Goal: Transaction & Acquisition: Purchase product/service

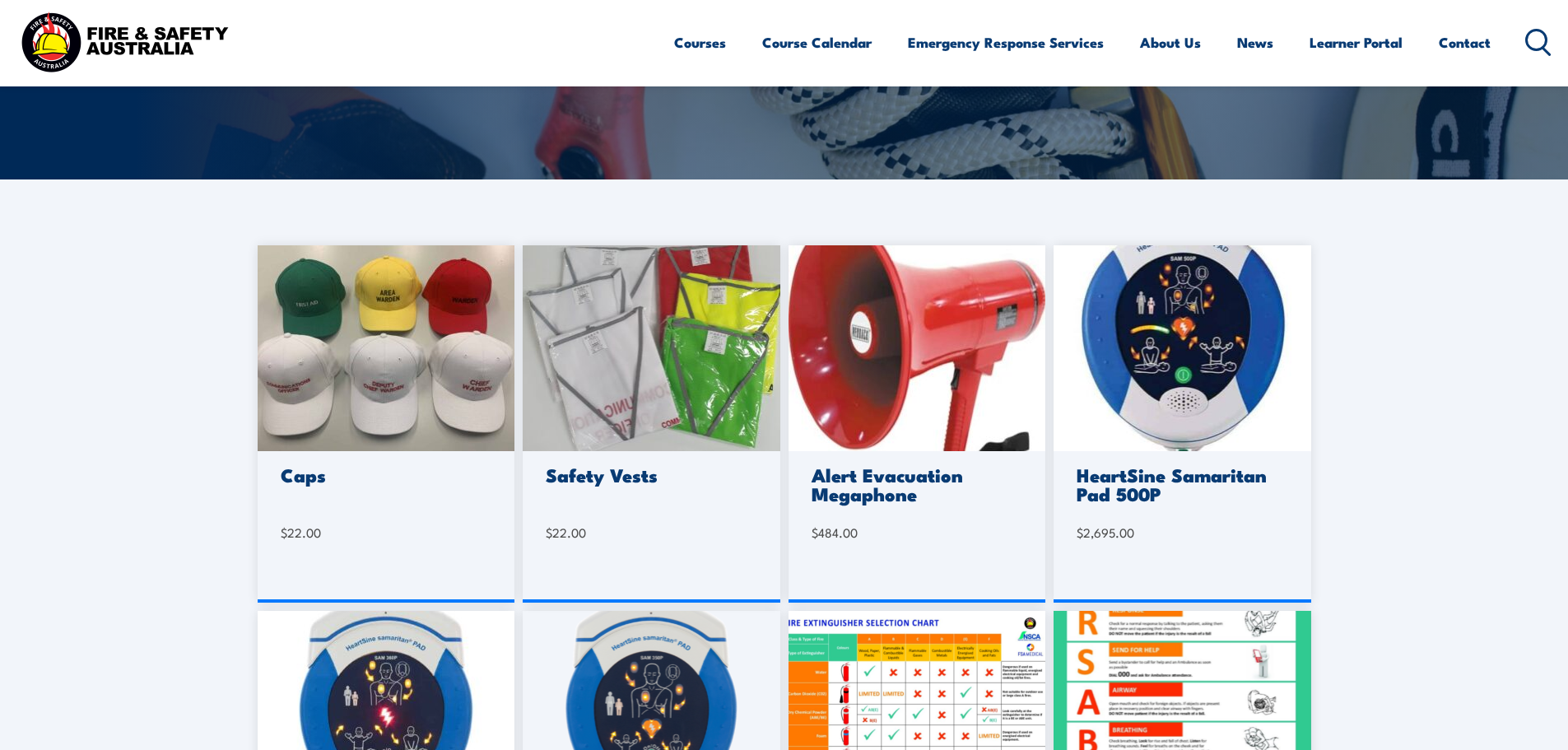
scroll to position [329, 0]
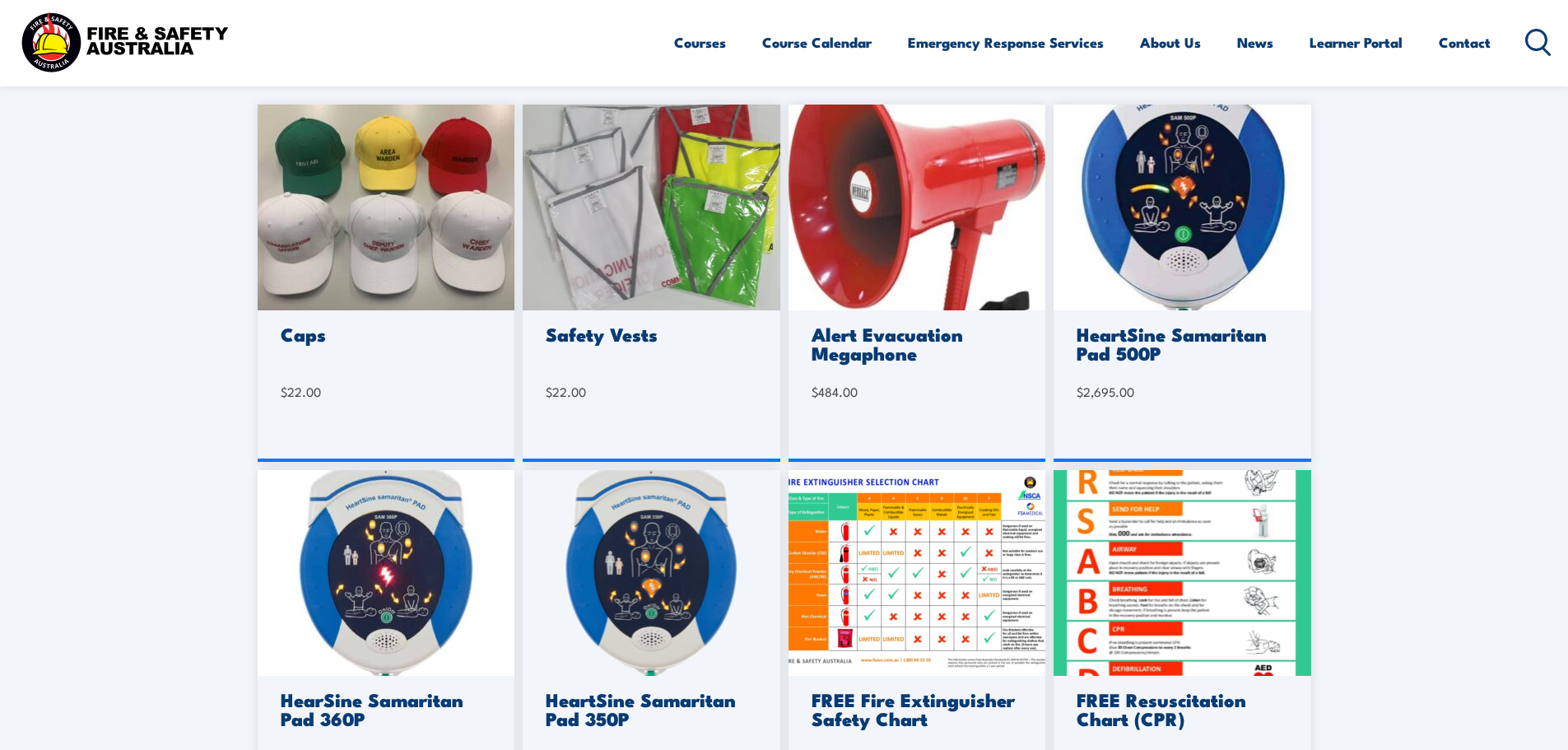
scroll to position [576, 0]
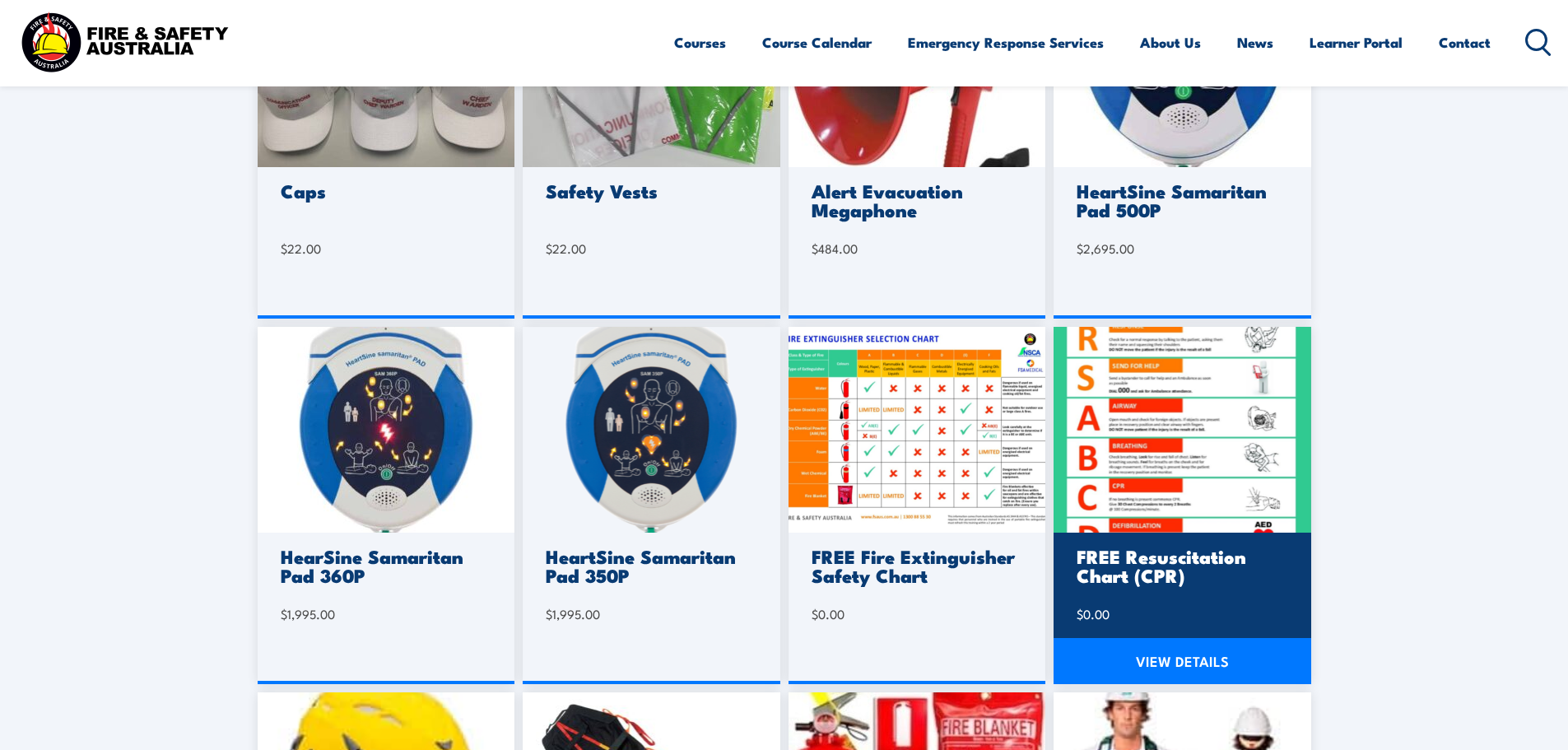
click at [1189, 662] on link "VIEW DETAILS" at bounding box center [1182, 661] width 258 height 47
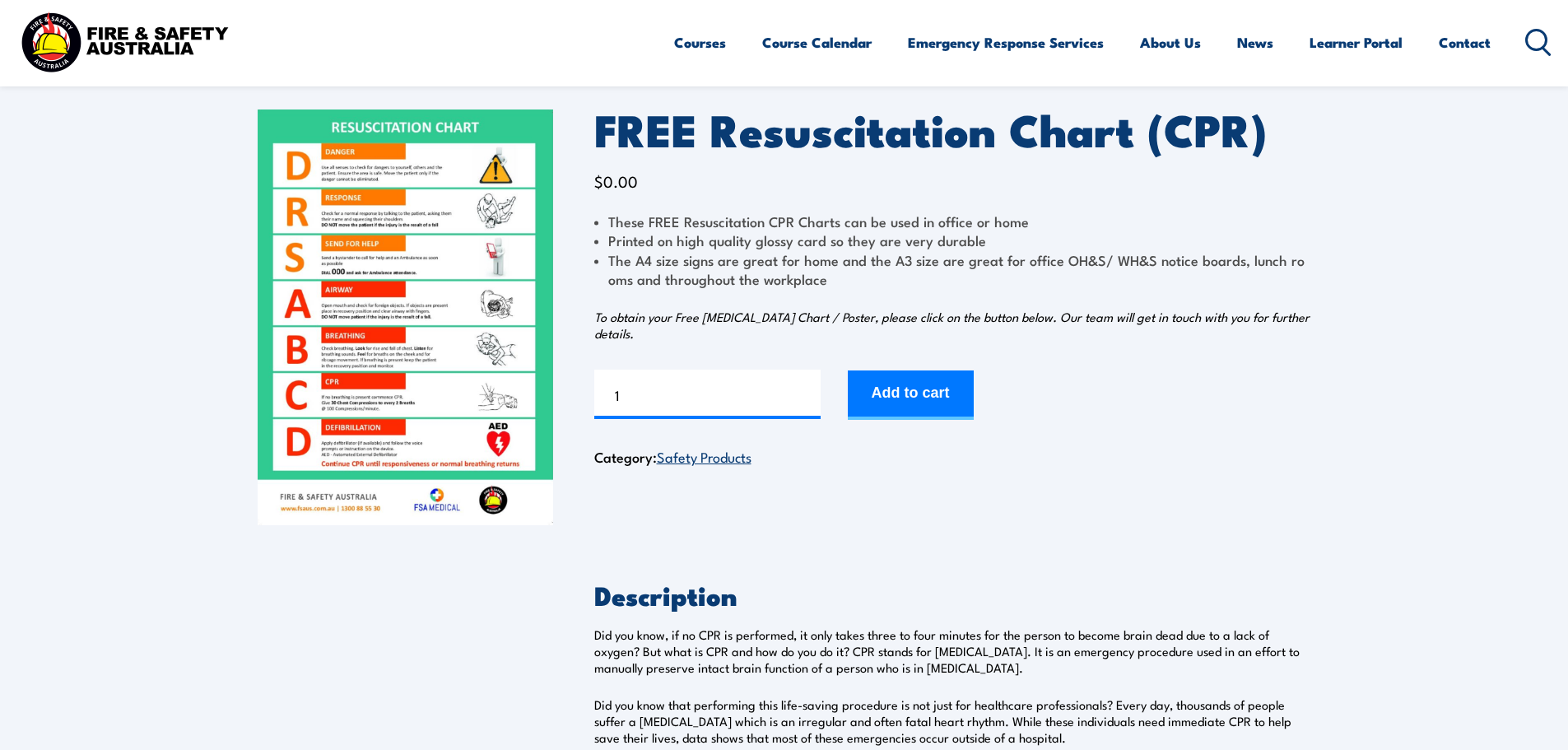
scroll to position [82, 0]
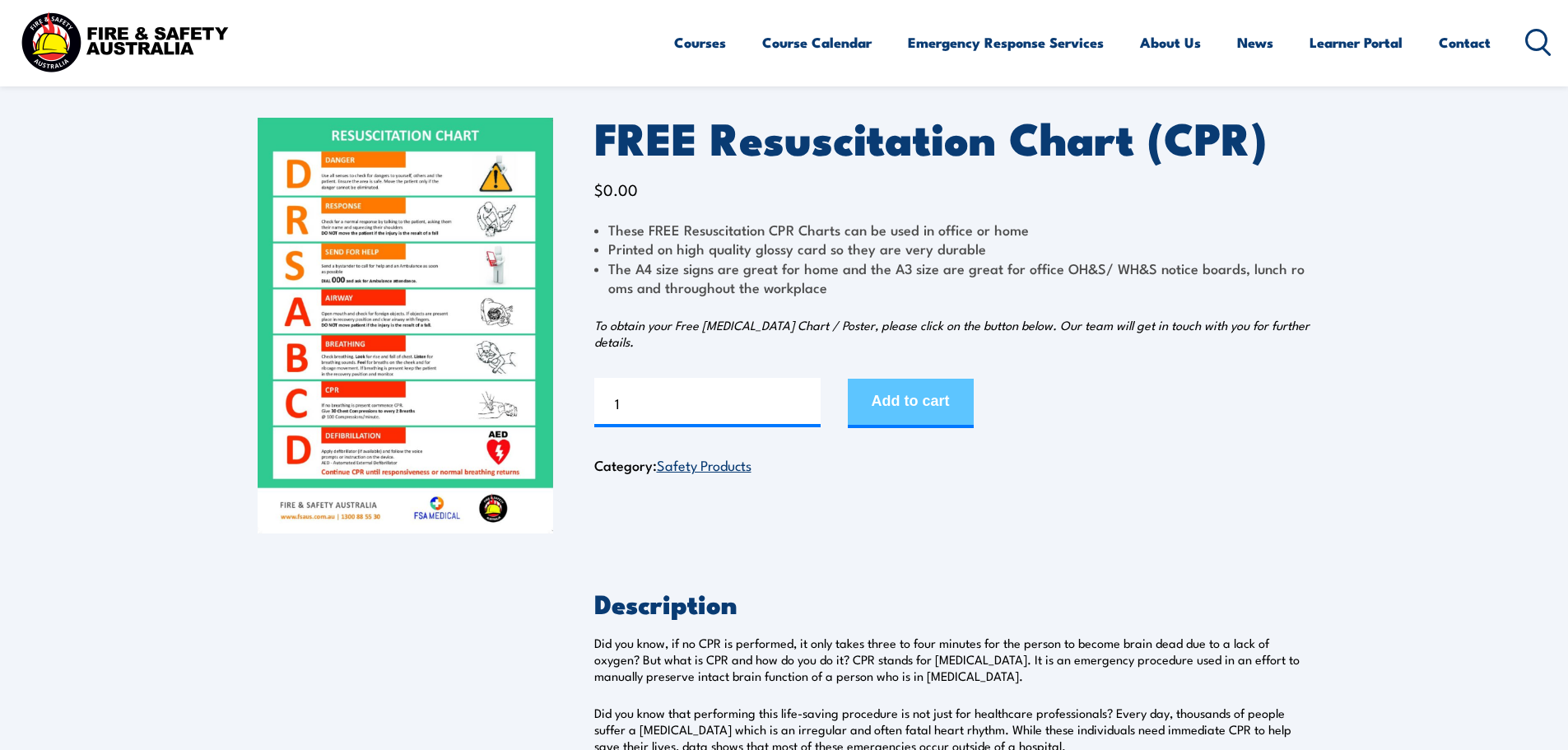
click at [923, 392] on button "Add to cart" at bounding box center [911, 403] width 126 height 49
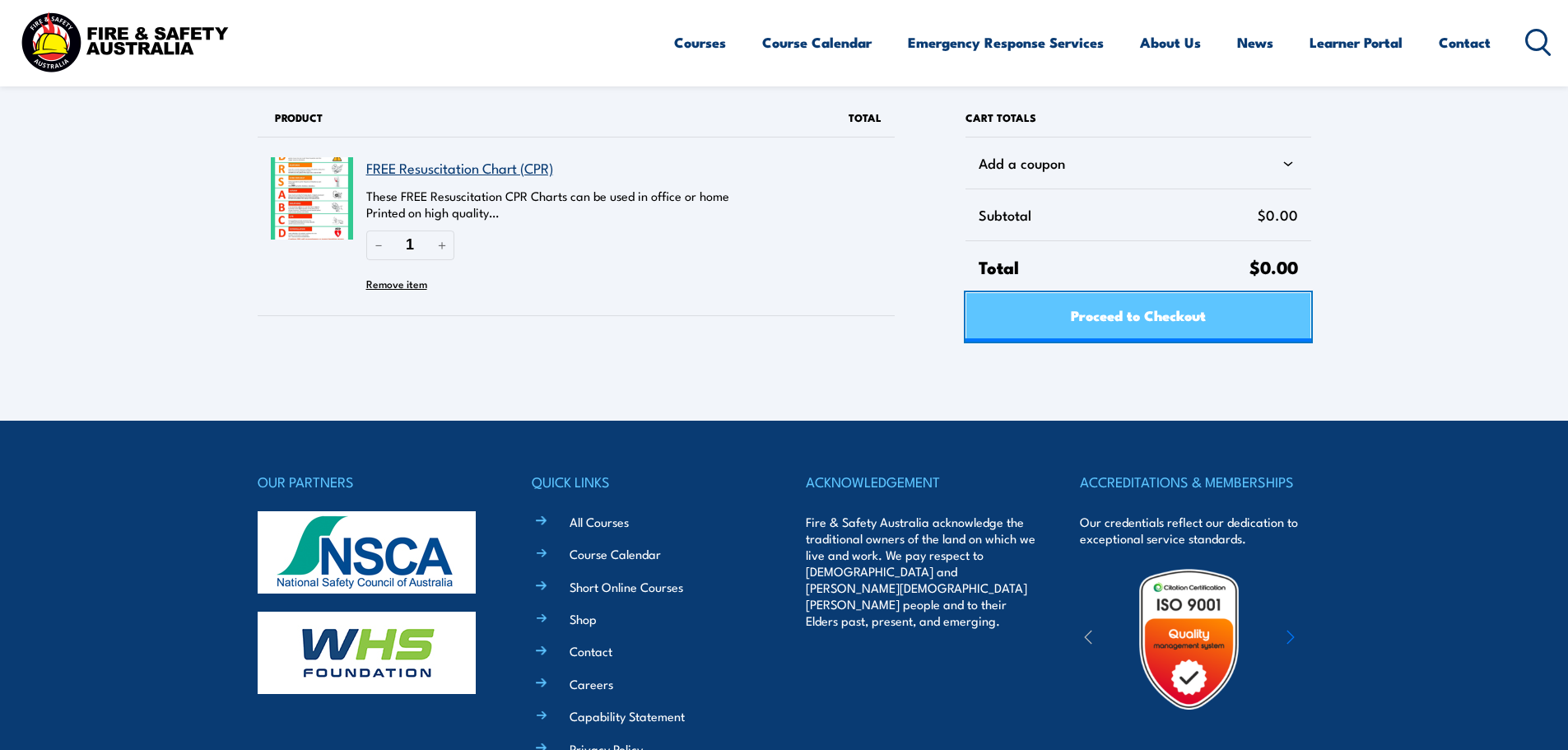
click at [1051, 311] on link "Proceed to Checkout" at bounding box center [1138, 317] width 345 height 49
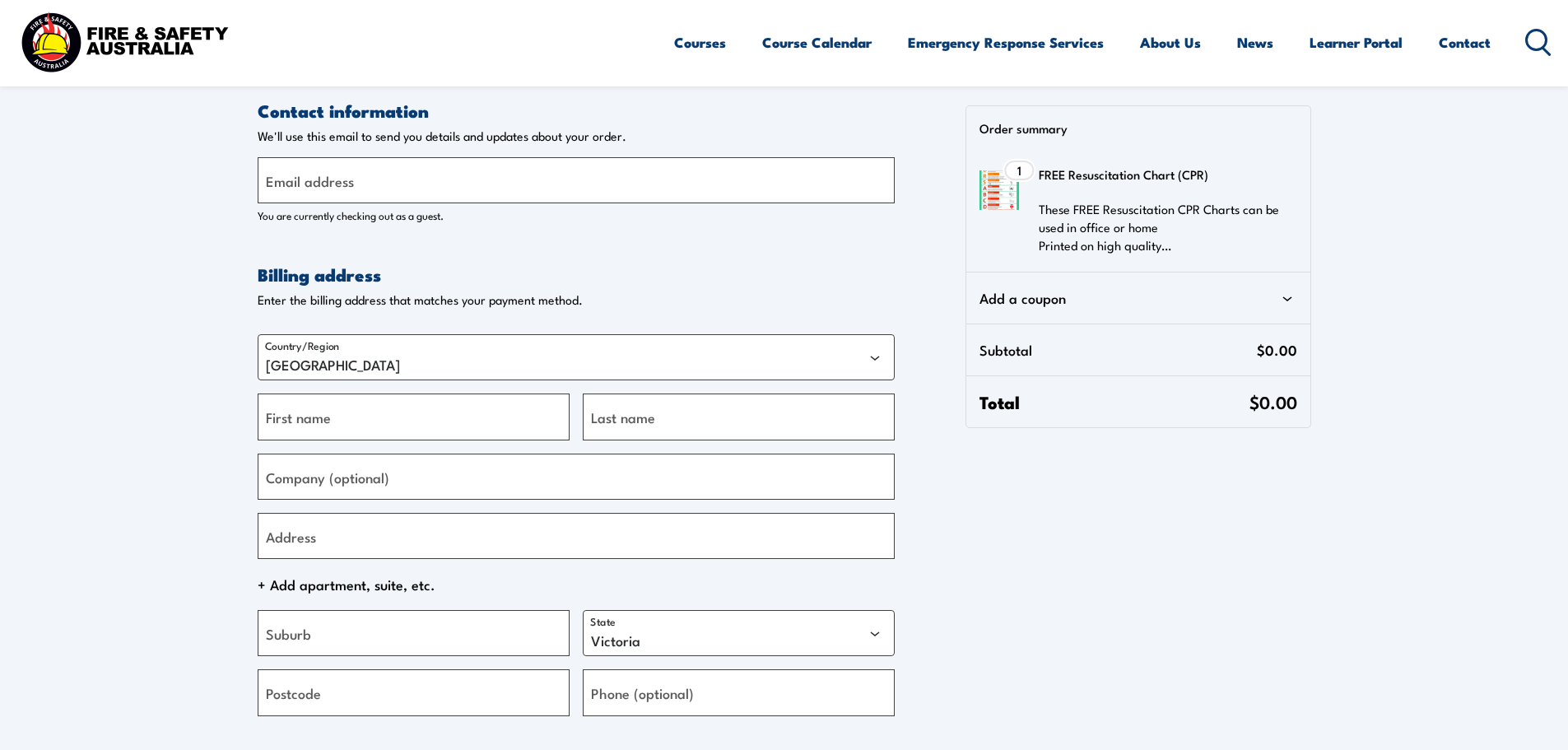
select select "VIC"
click at [266, 178] on label "Email address" at bounding box center [309, 181] width 88 height 22
click at [265, 178] on input "Email address" at bounding box center [576, 181] width 637 height 47
type input "gterzic@mc-group.com.au"
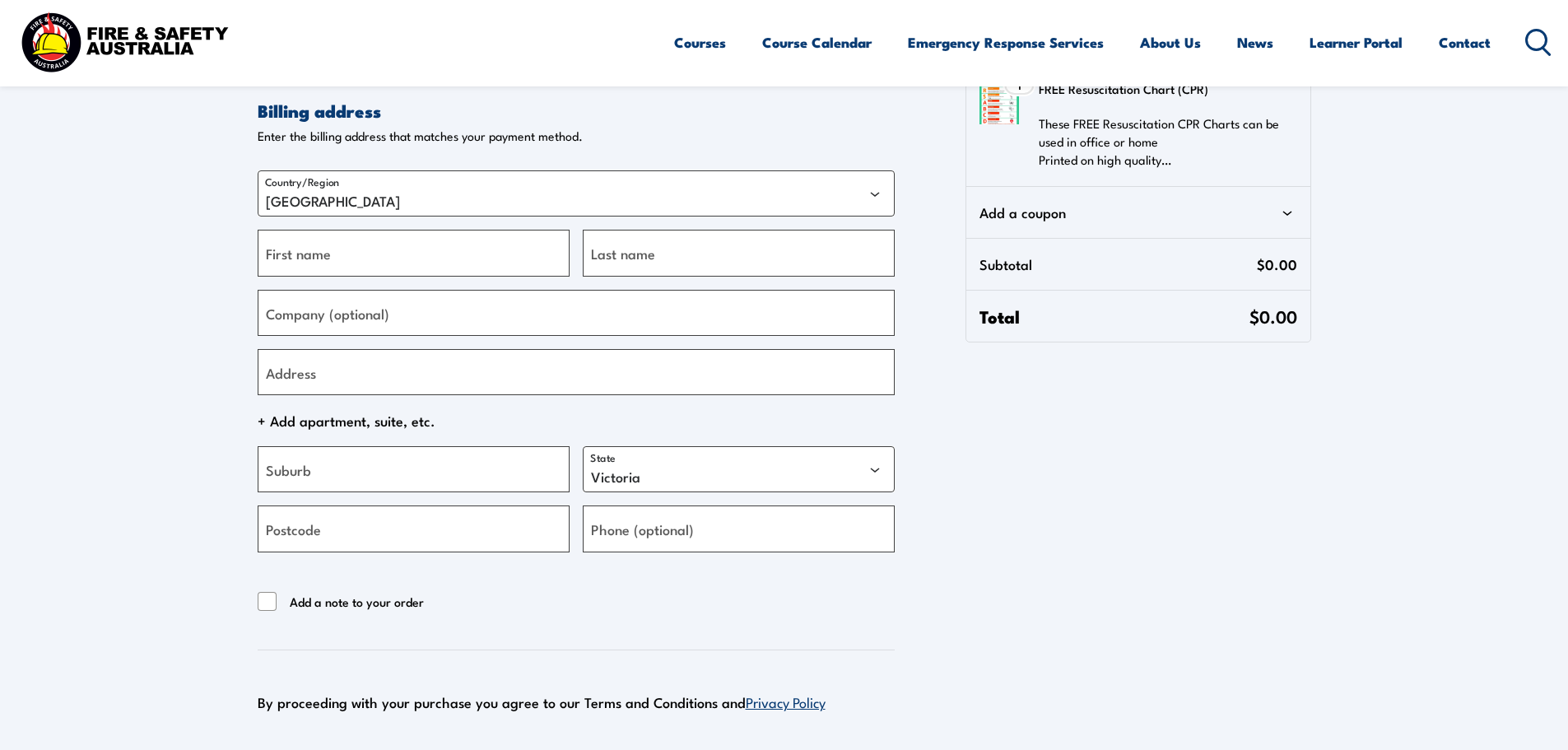
scroll to position [165, 0]
click at [325, 262] on label "First name" at bounding box center [298, 252] width 65 height 22
click at [325, 262] on input "First name" at bounding box center [413, 252] width 312 height 47
type input "Gorana"
type input "Terzic"
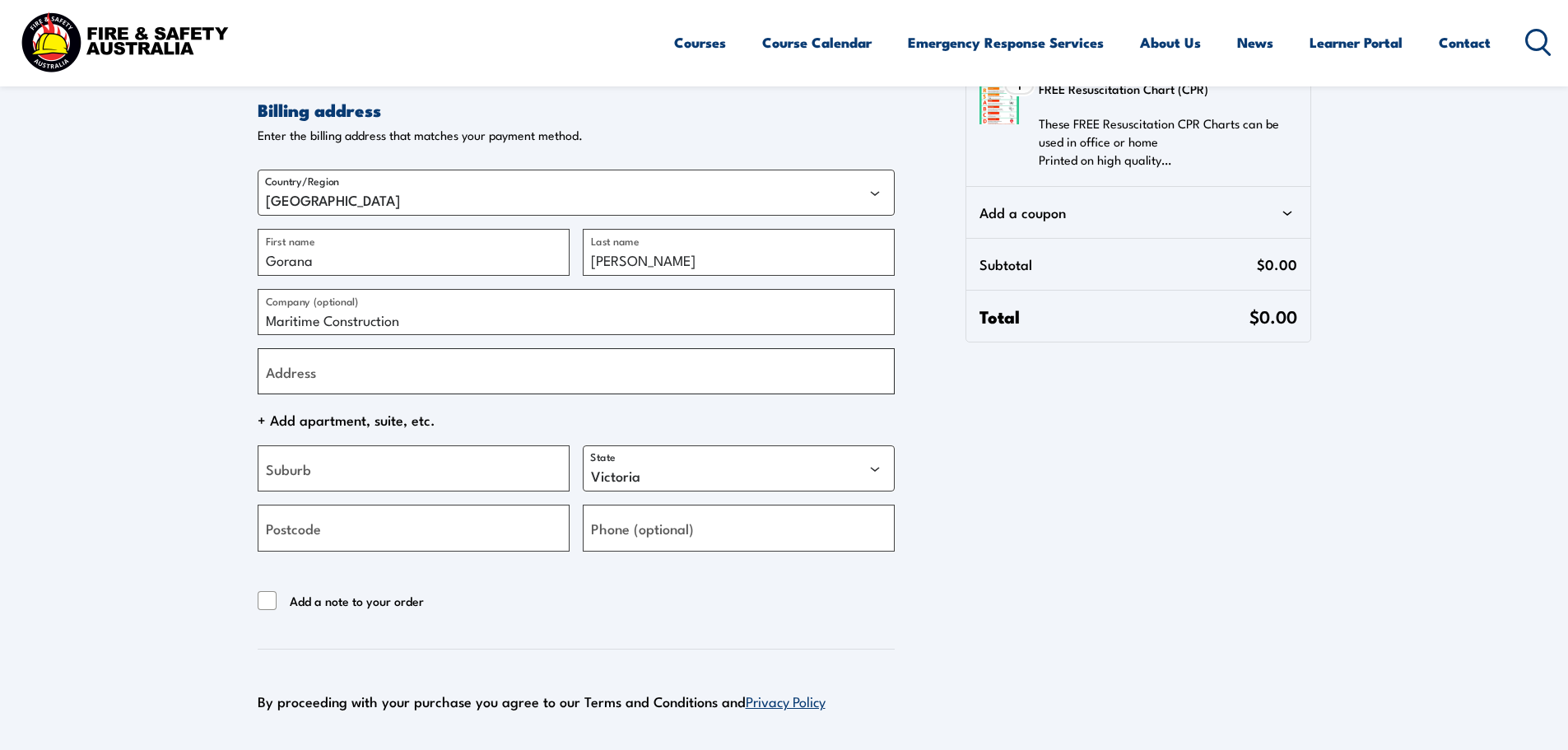
type input "Maritime Construction"
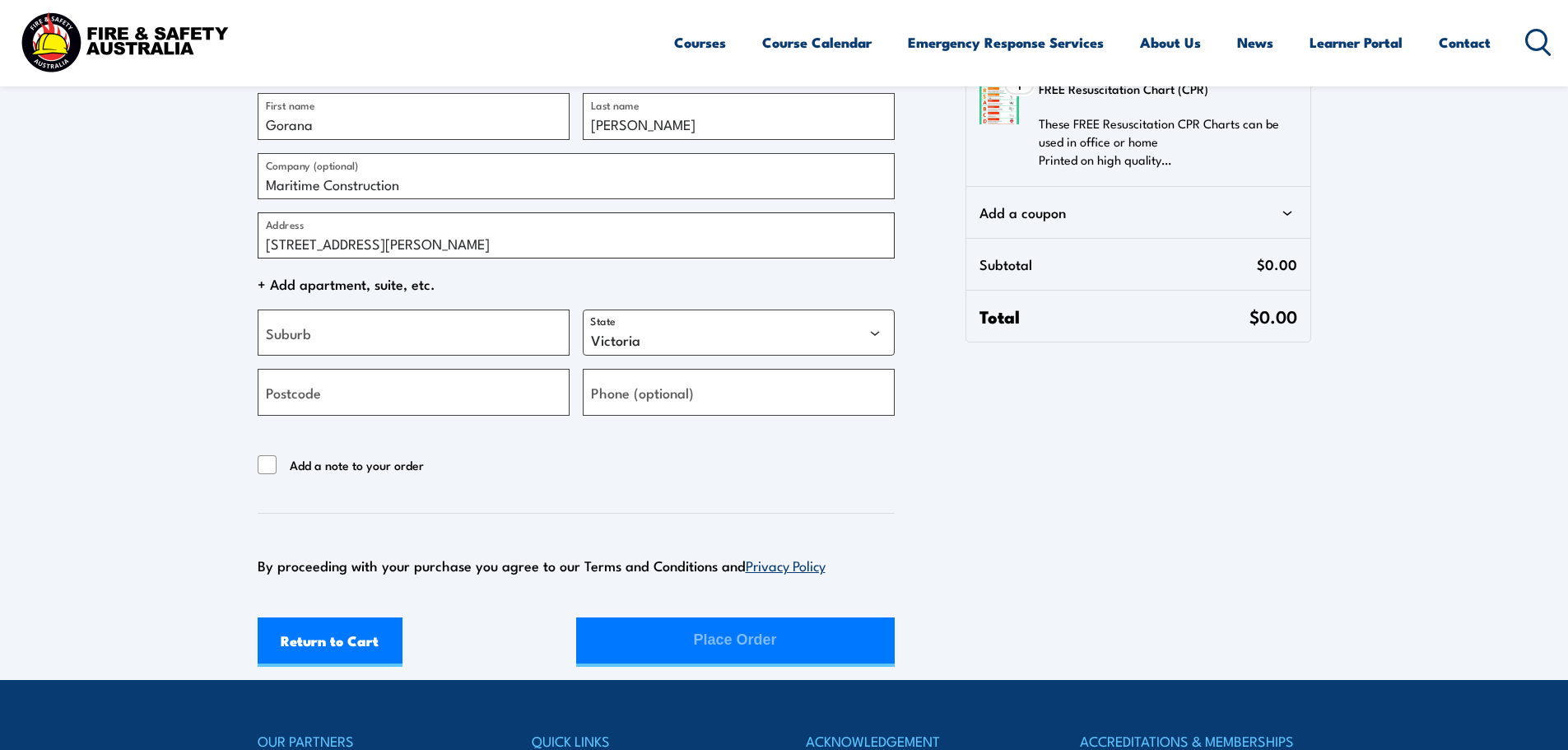
scroll to position [329, 0]
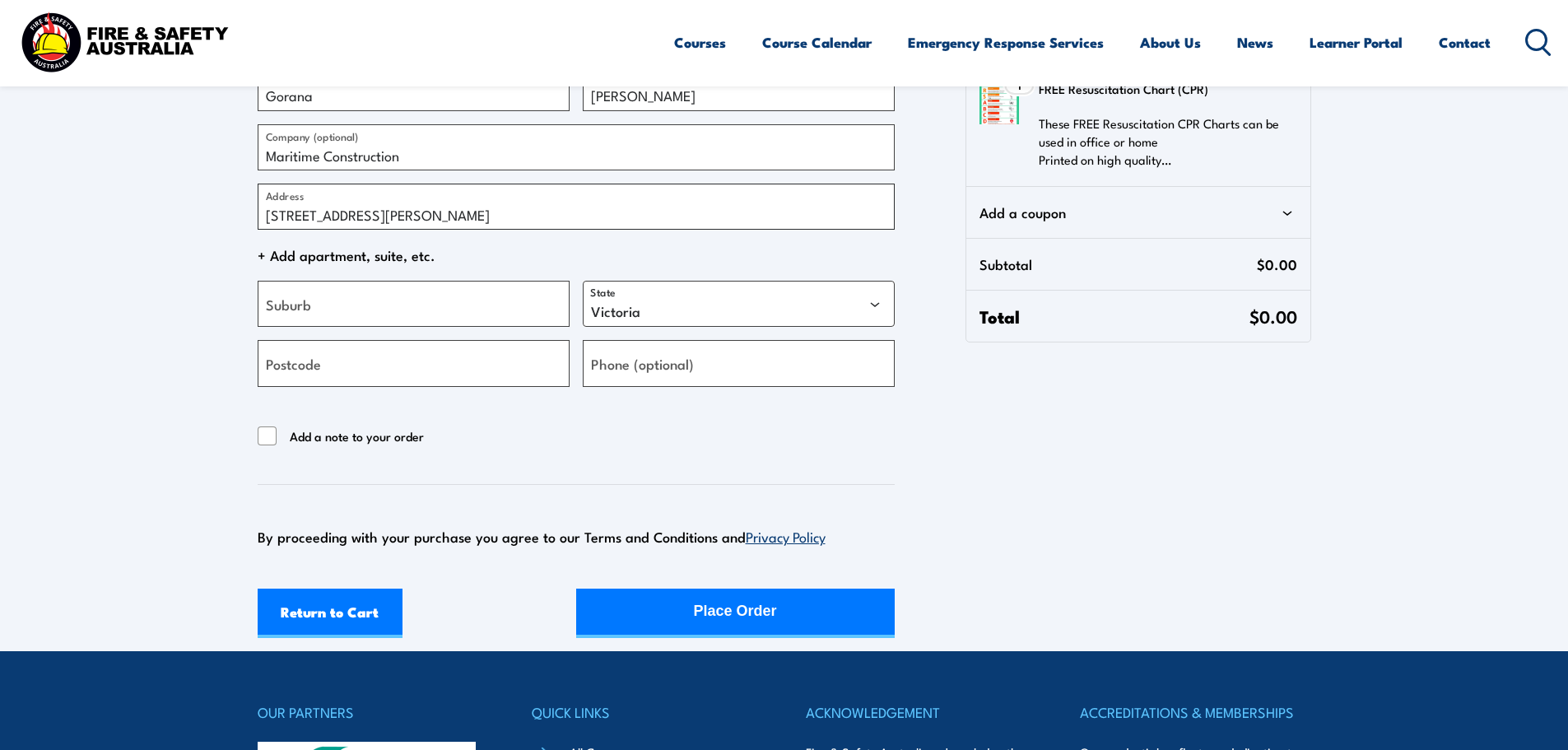
drag, startPoint x: 485, startPoint y: 209, endPoint x: 369, endPoint y: 210, distance: 116.0
click at [369, 210] on input "110 Lipson Street Port Adelaide" at bounding box center [576, 207] width 637 height 47
type input "110 Lipson Street"
type input "Port Adelaide"
click at [662, 317] on select "Australian Capital Territory New South Wales Northern Territory Queensland Sout…" at bounding box center [739, 304] width 312 height 47
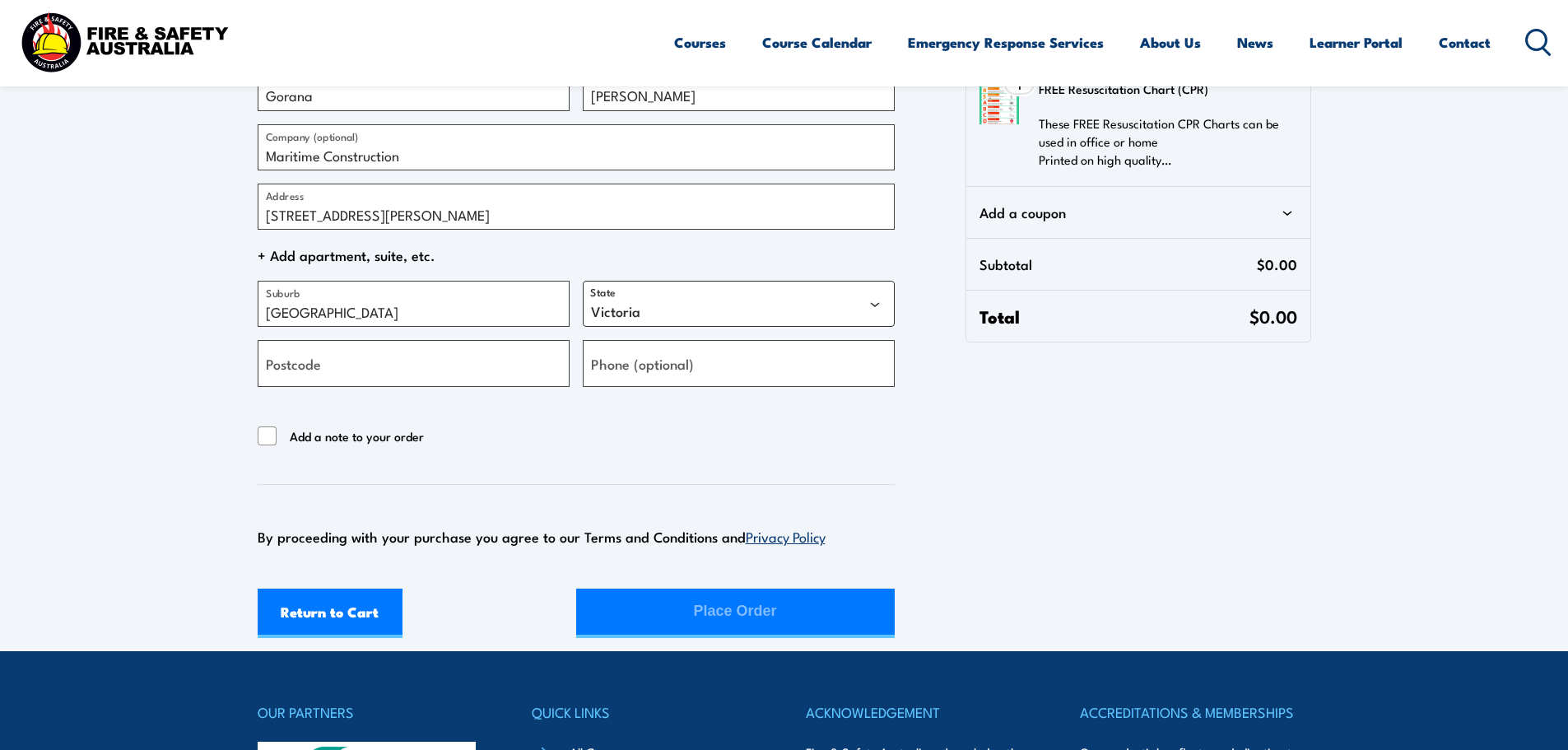
select select "SA"
click at [583, 281] on select "Australian Capital Territory New South Wales Northern Territory Queensland Sout…" at bounding box center [739, 304] width 312 height 47
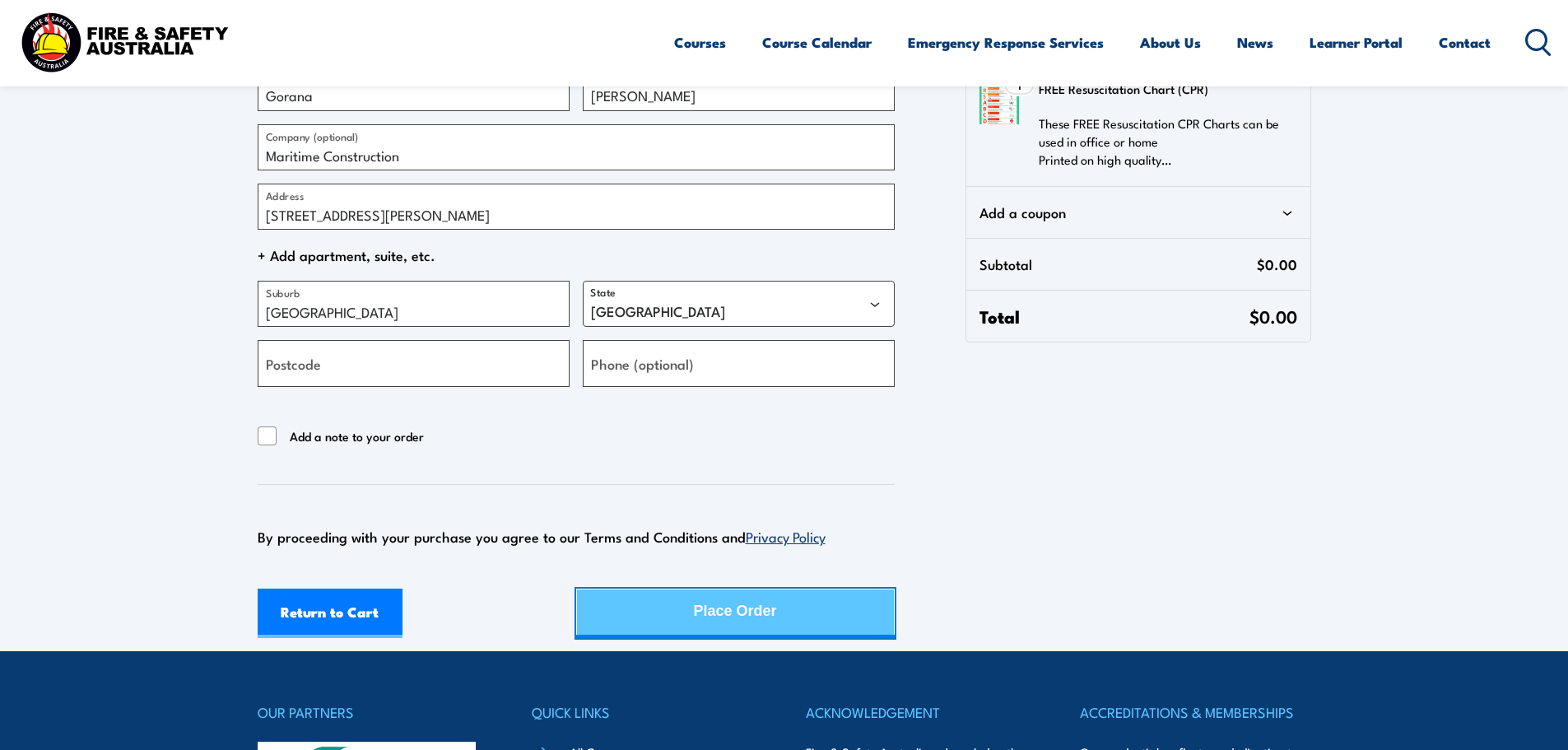
click at [685, 609] on button "Place Order" at bounding box center [735, 613] width 318 height 49
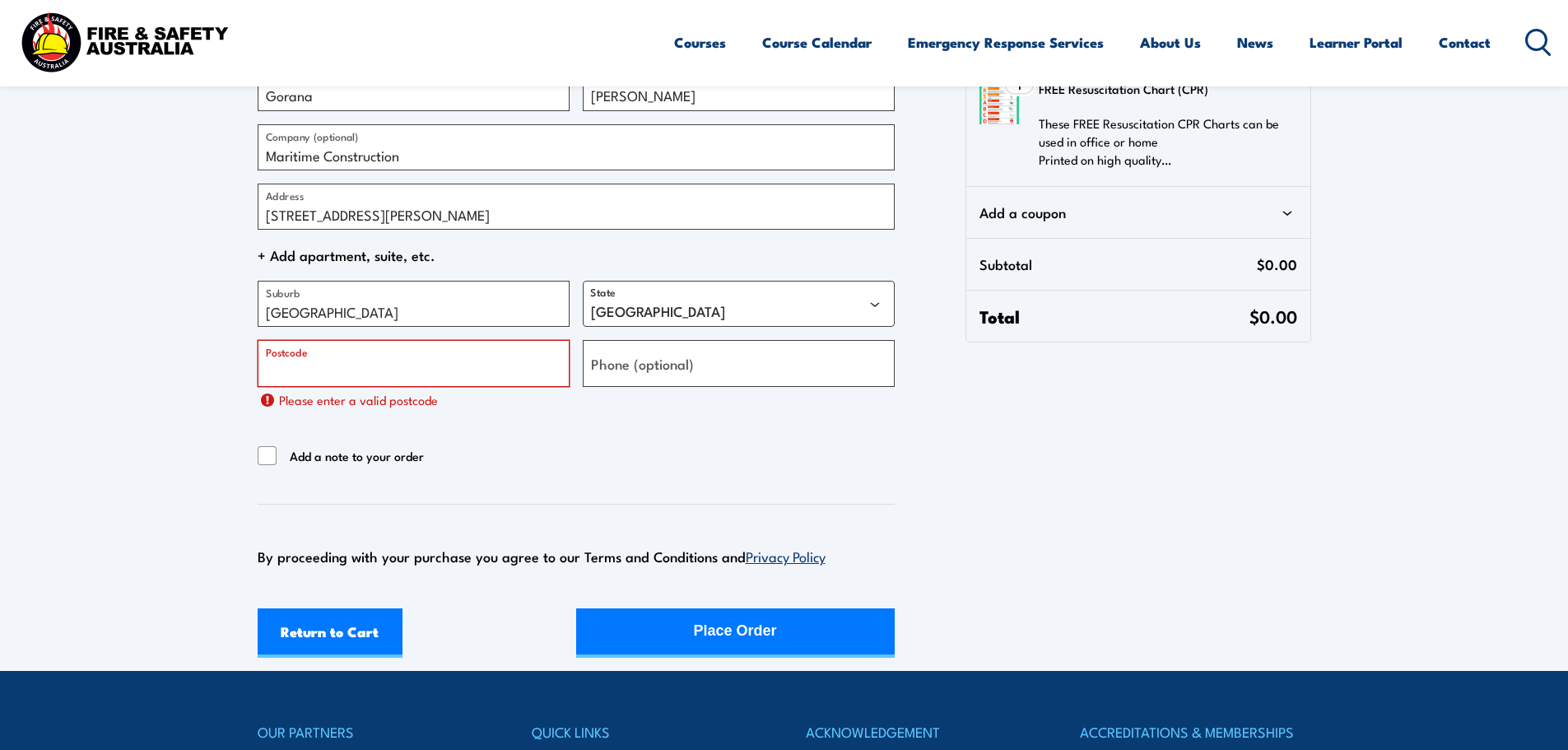
click at [400, 366] on input "Postcode" at bounding box center [413, 363] width 312 height 47
click at [274, 359] on label "Postcode" at bounding box center [286, 352] width 41 height 16
click at [274, 359] on input "Postcode" at bounding box center [413, 363] width 312 height 47
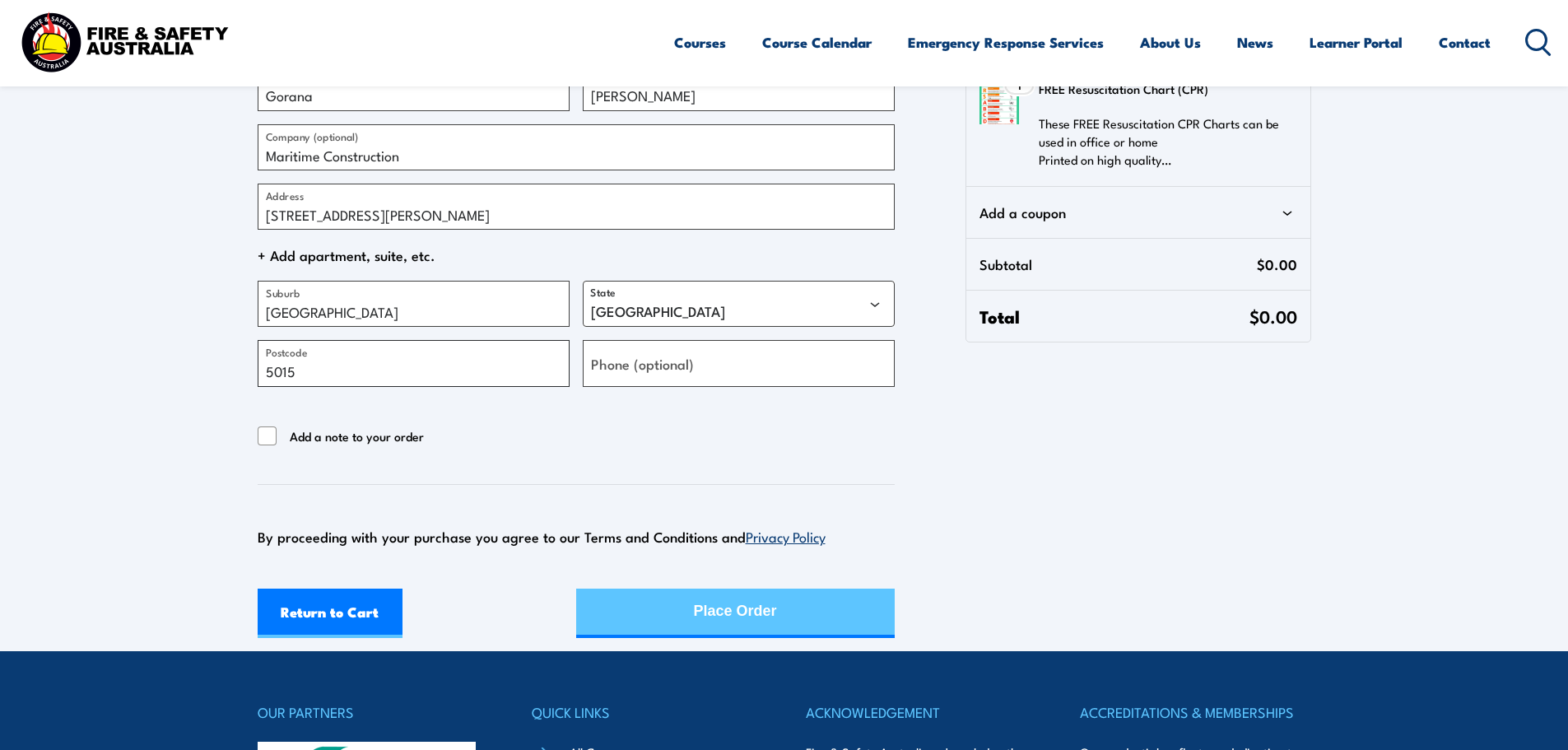
type input "5015"
click at [676, 618] on div "Return to Cart Place Order" at bounding box center [576, 613] width 637 height 49
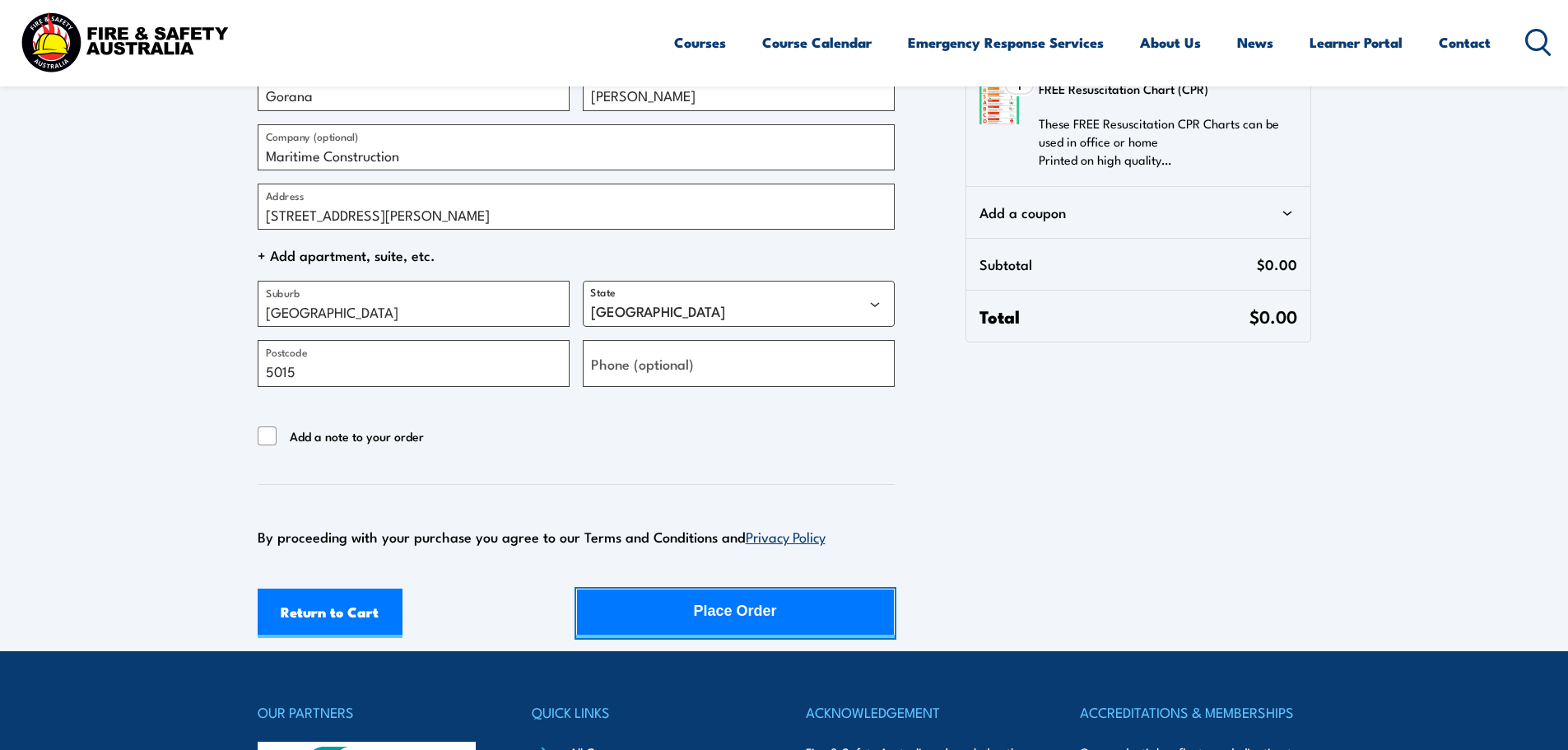
click at [676, 614] on button "Place Order" at bounding box center [735, 613] width 318 height 49
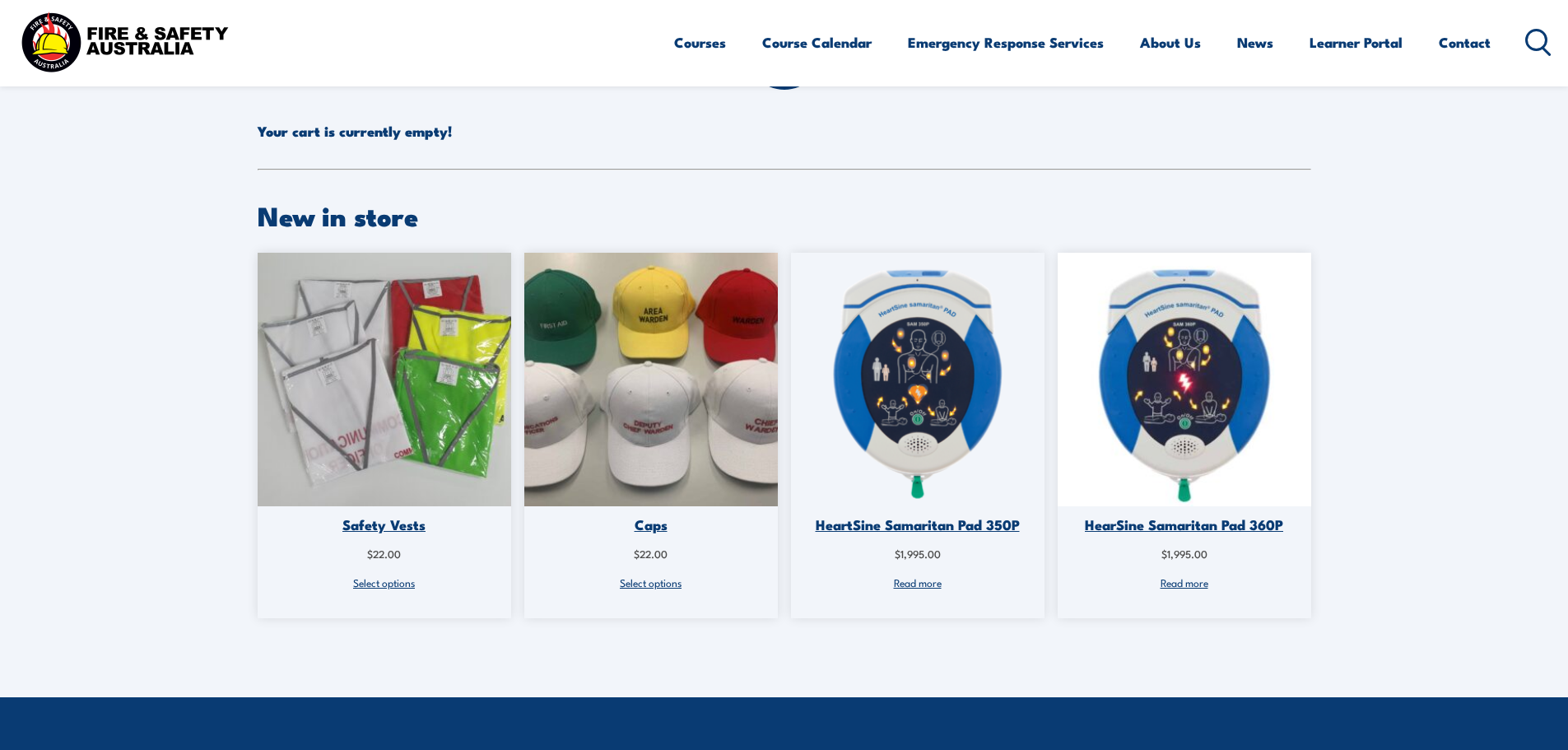
scroll to position [82, 0]
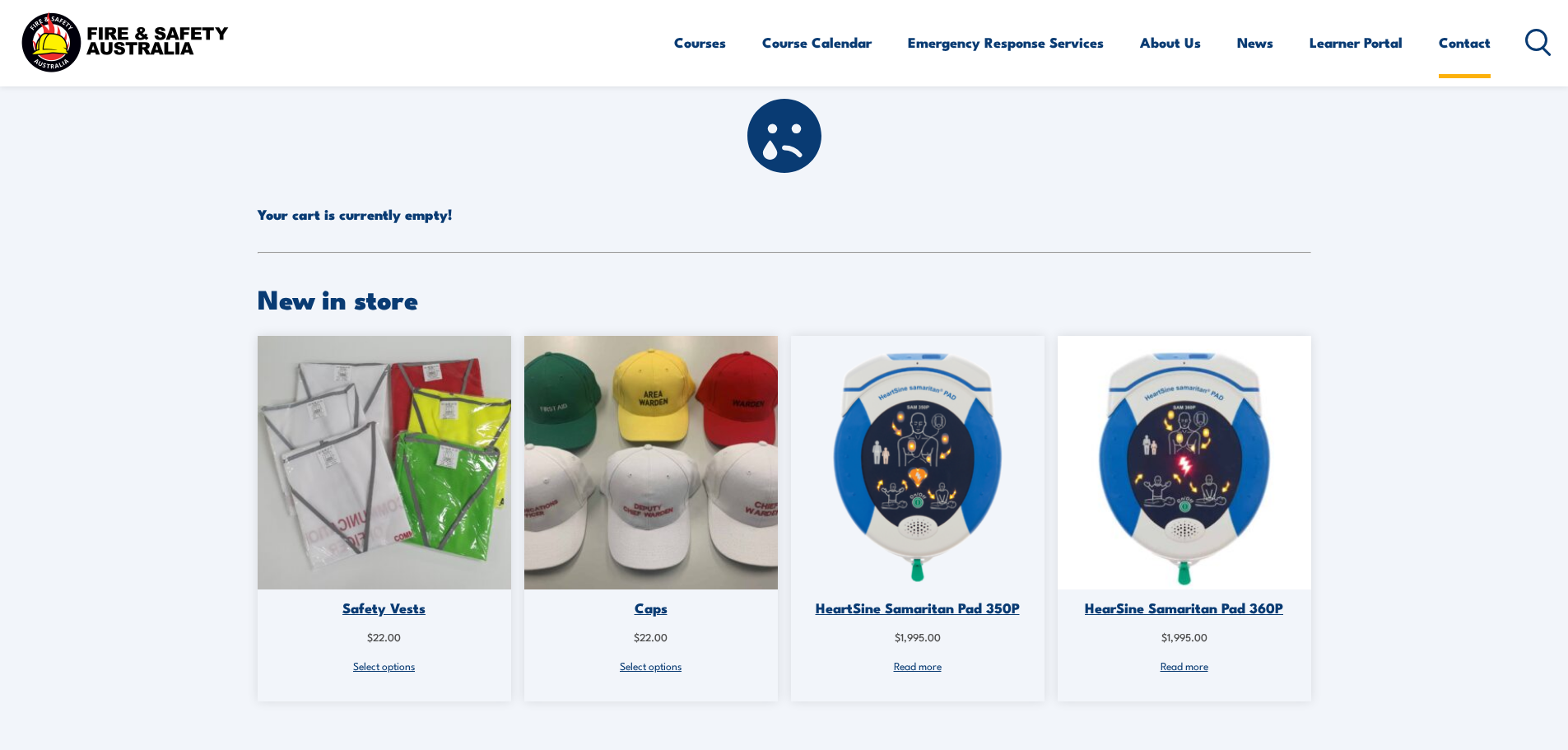
click at [1459, 40] on link "Contact" at bounding box center [1465, 42] width 52 height 44
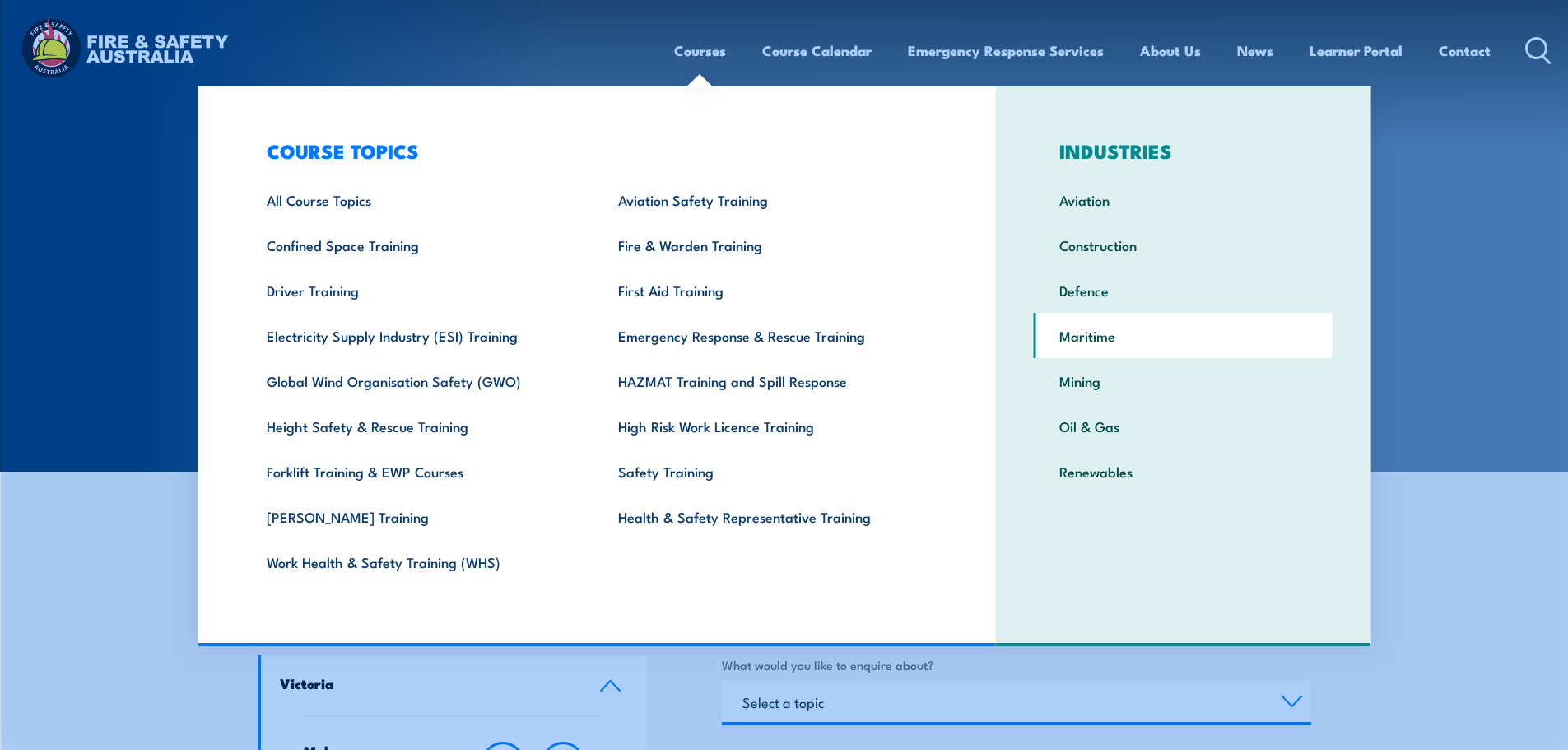
click at [1083, 338] on link "Maritime" at bounding box center [1183, 336] width 299 height 46
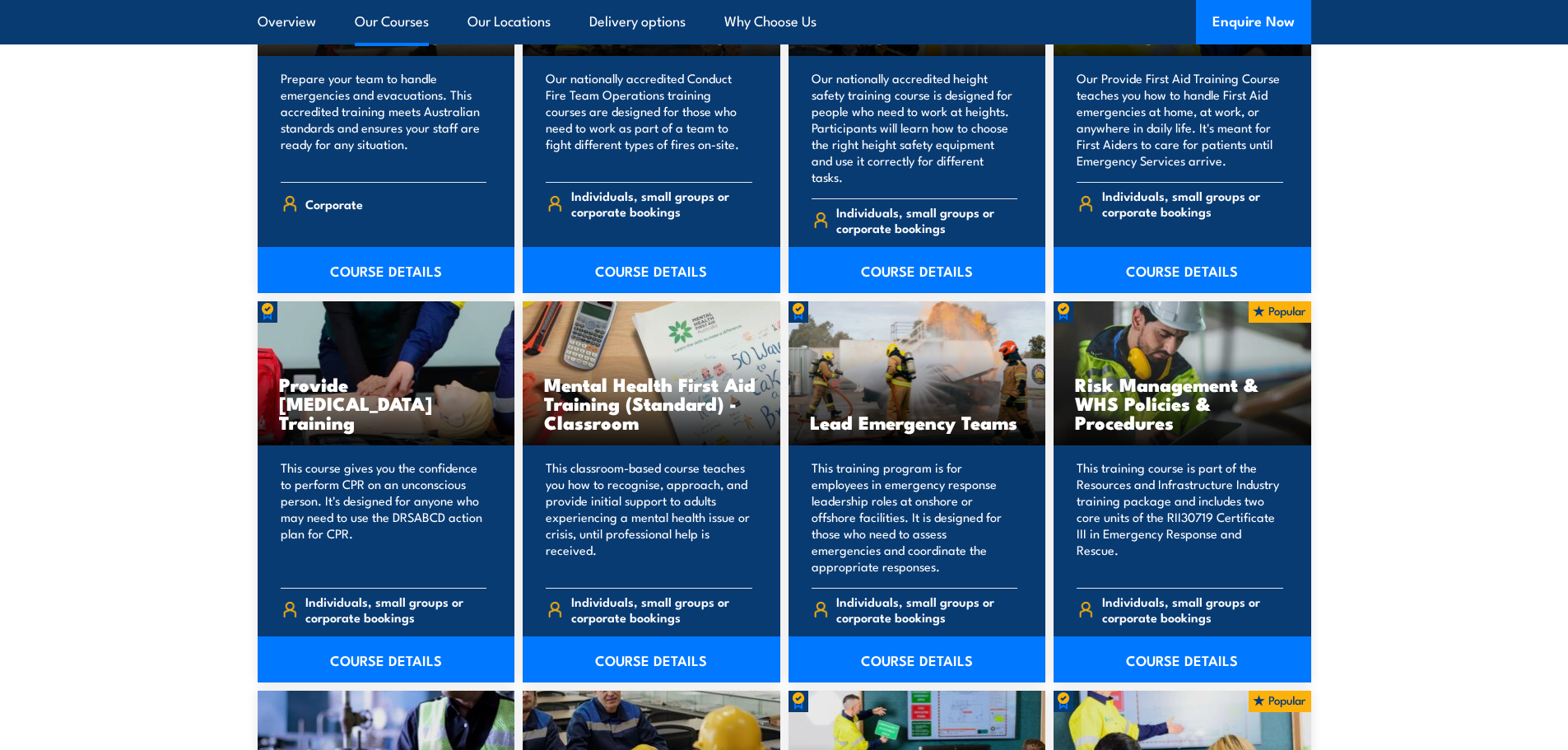
scroll to position [1977, 0]
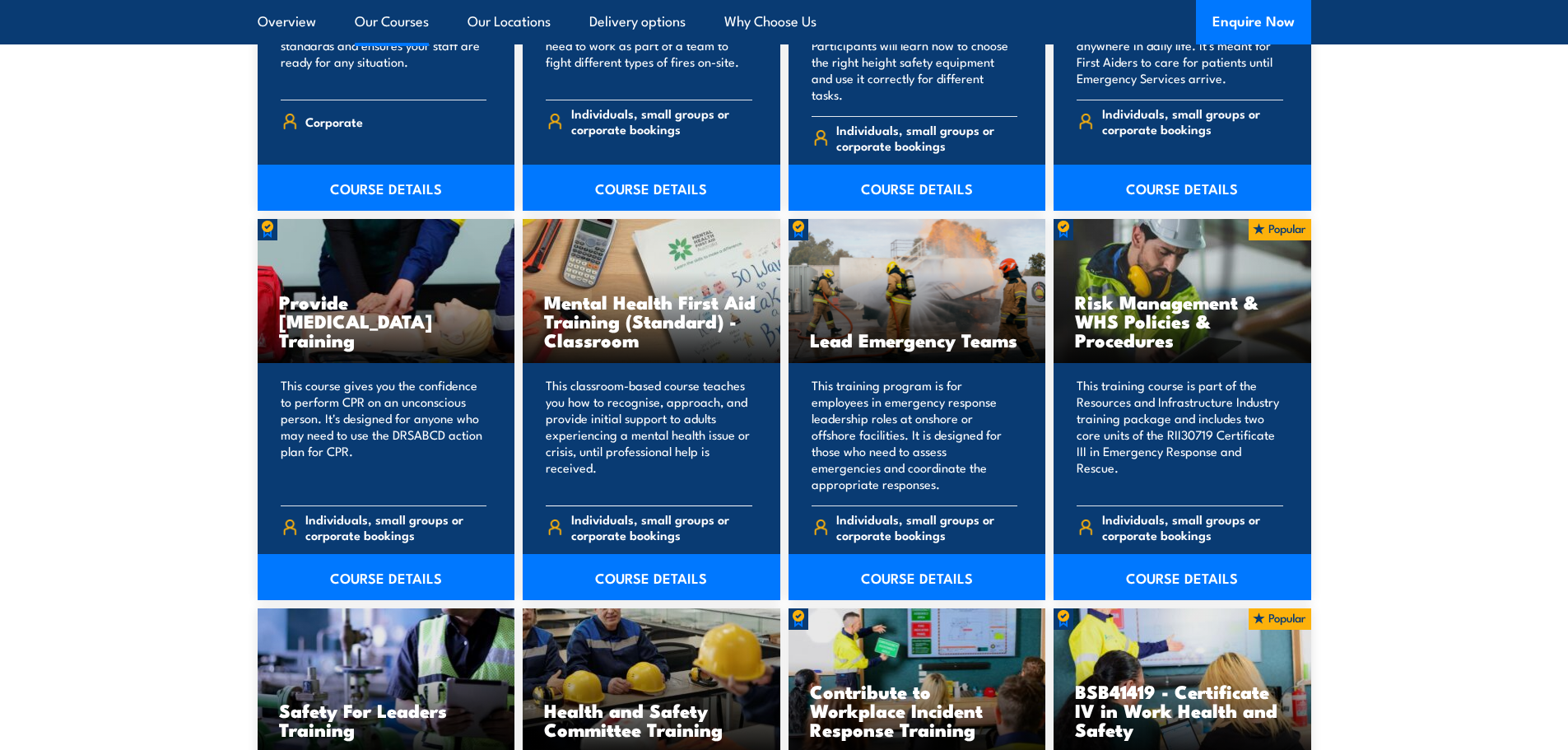
click at [662, 315] on h3 "Mental Health First Aid Training (Standard) - Classroom" at bounding box center [651, 320] width 215 height 56
click at [616, 554] on link "COURSE DETAILS" at bounding box center [651, 577] width 258 height 47
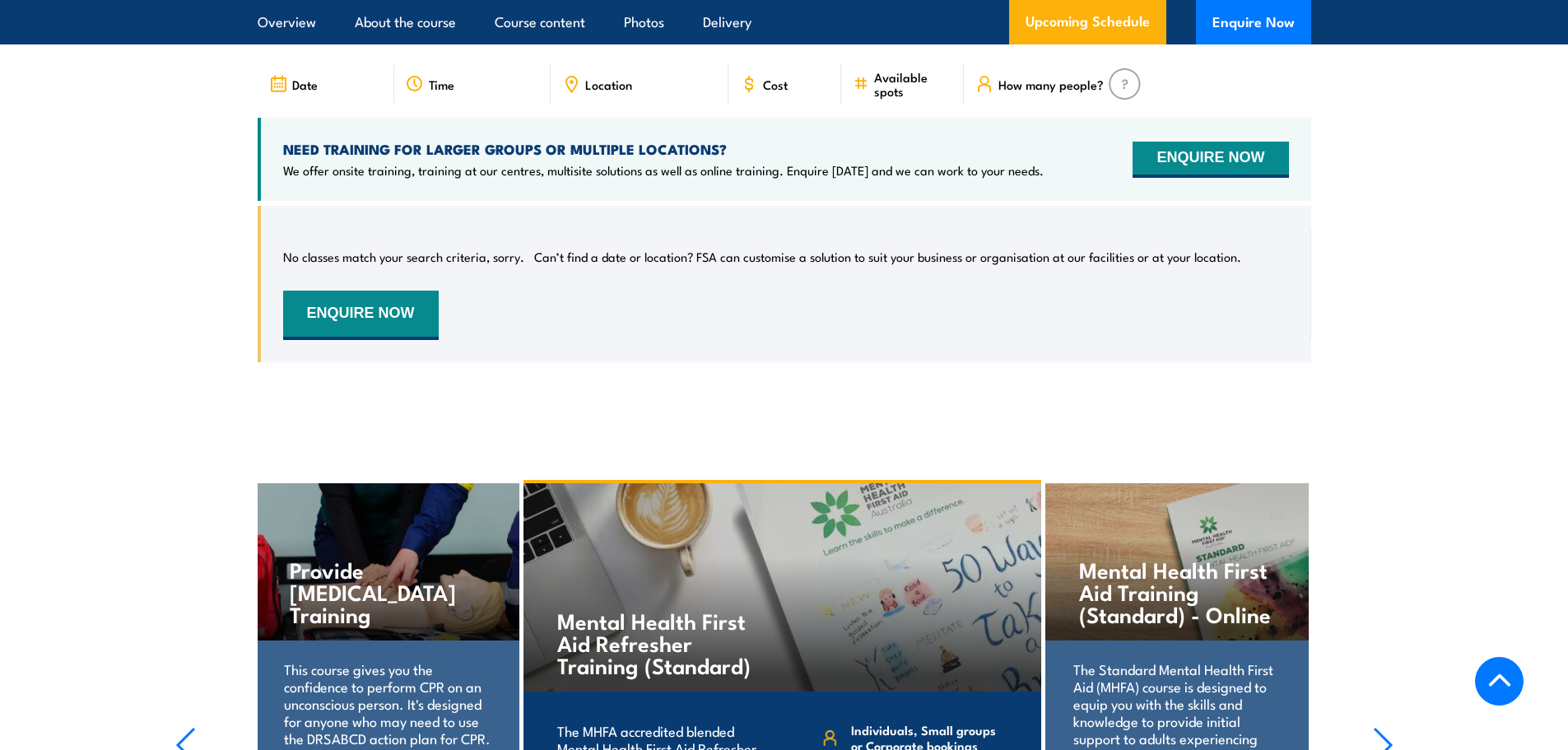
scroll to position [2800, 0]
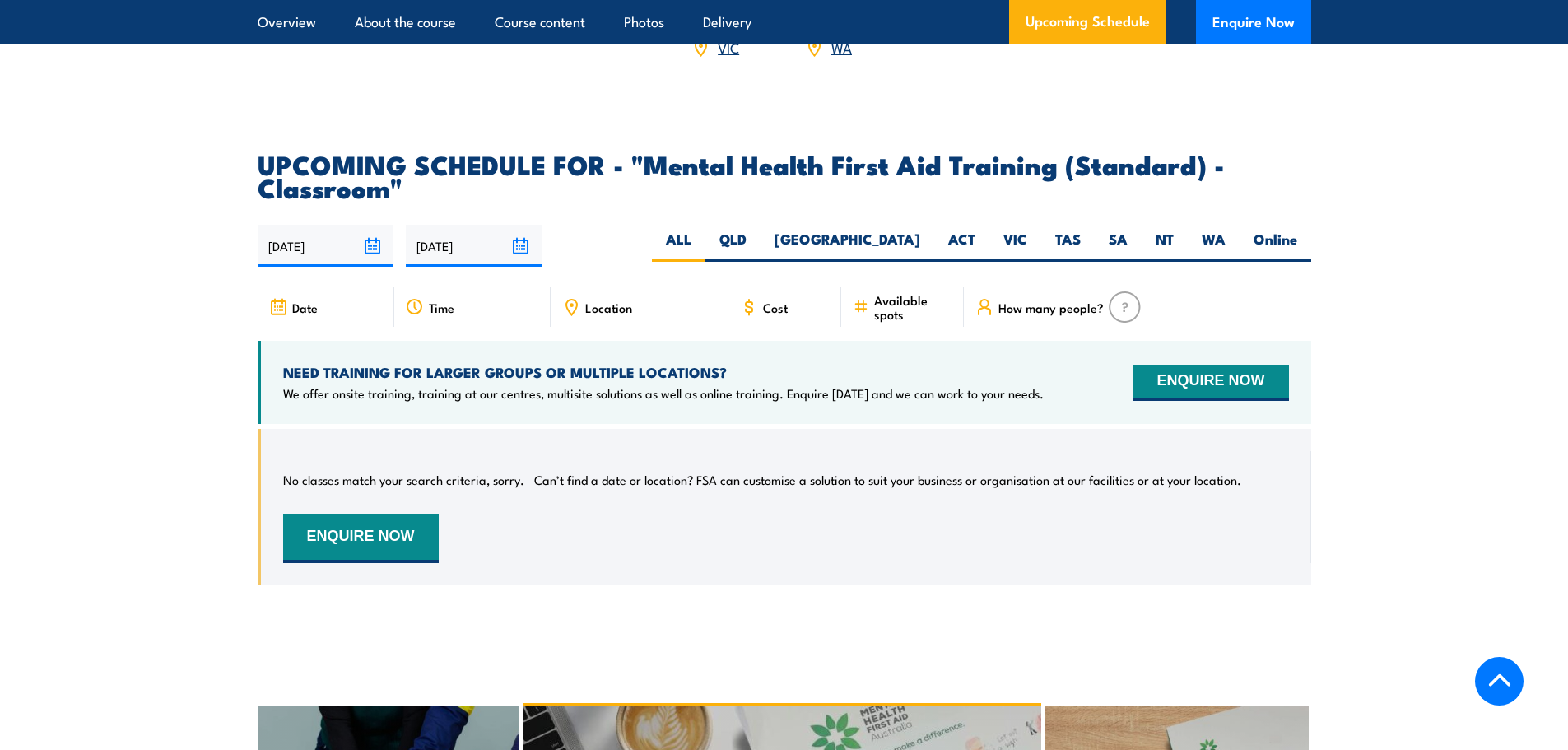
click at [772, 315] on span "Cost" at bounding box center [776, 308] width 25 height 14
click at [748, 316] on icon at bounding box center [749, 307] width 18 height 18
click at [1115, 258] on label "SA" at bounding box center [1118, 246] width 47 height 32
click at [1128, 241] on input "SA" at bounding box center [1133, 235] width 11 height 11
radio input "true"
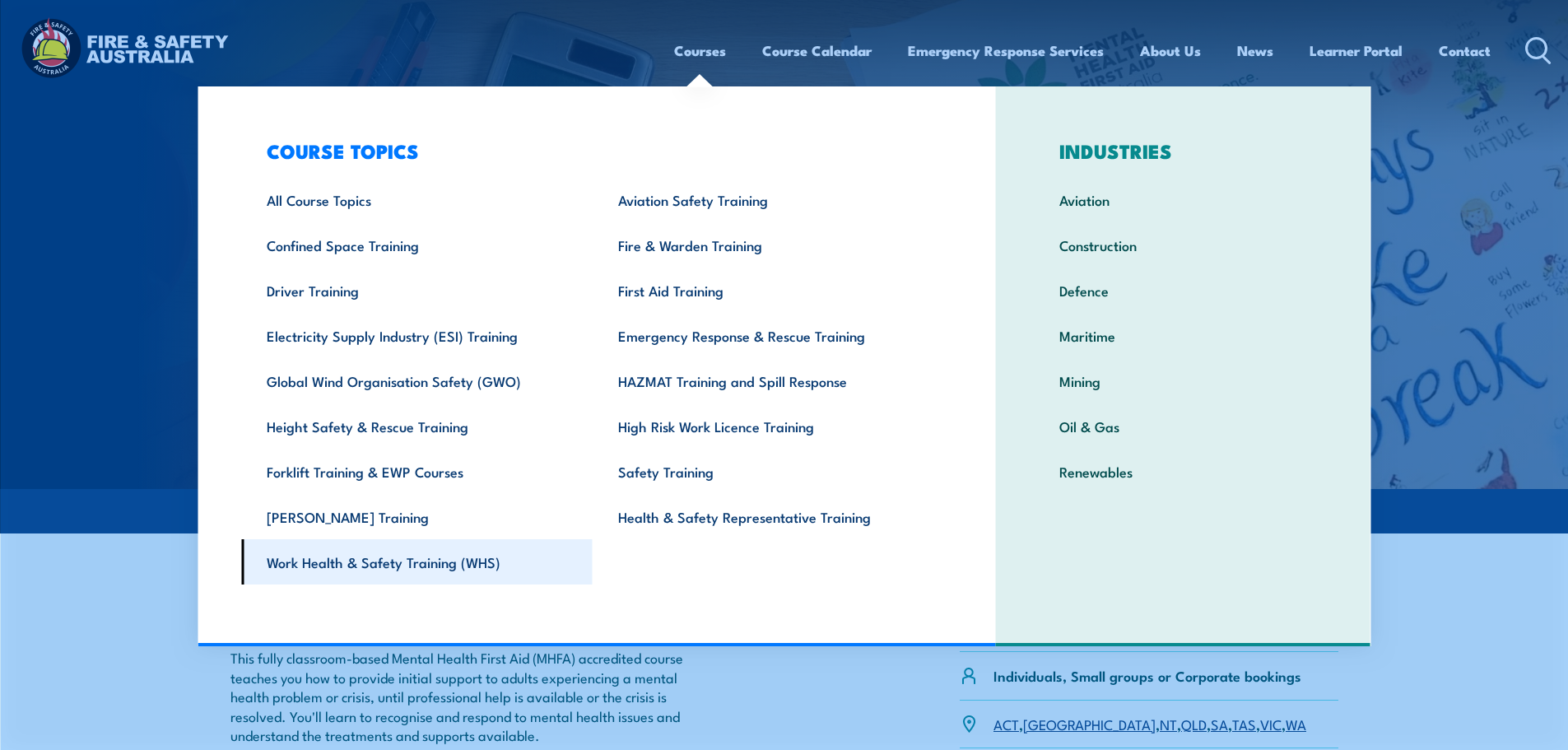
click at [383, 567] on link "Work Health & Safety Training (WHS)" at bounding box center [417, 562] width 352 height 46
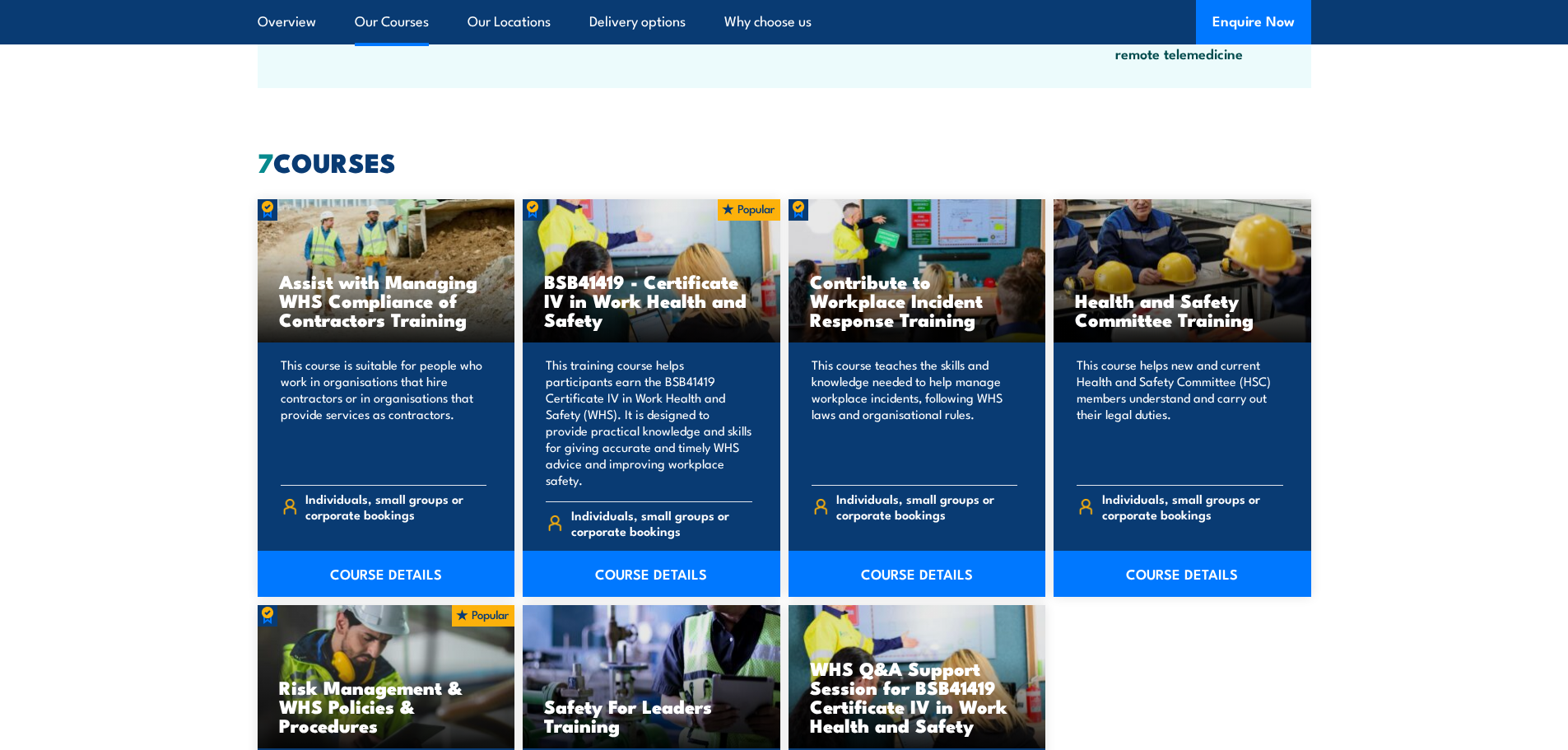
scroll to position [1153, 0]
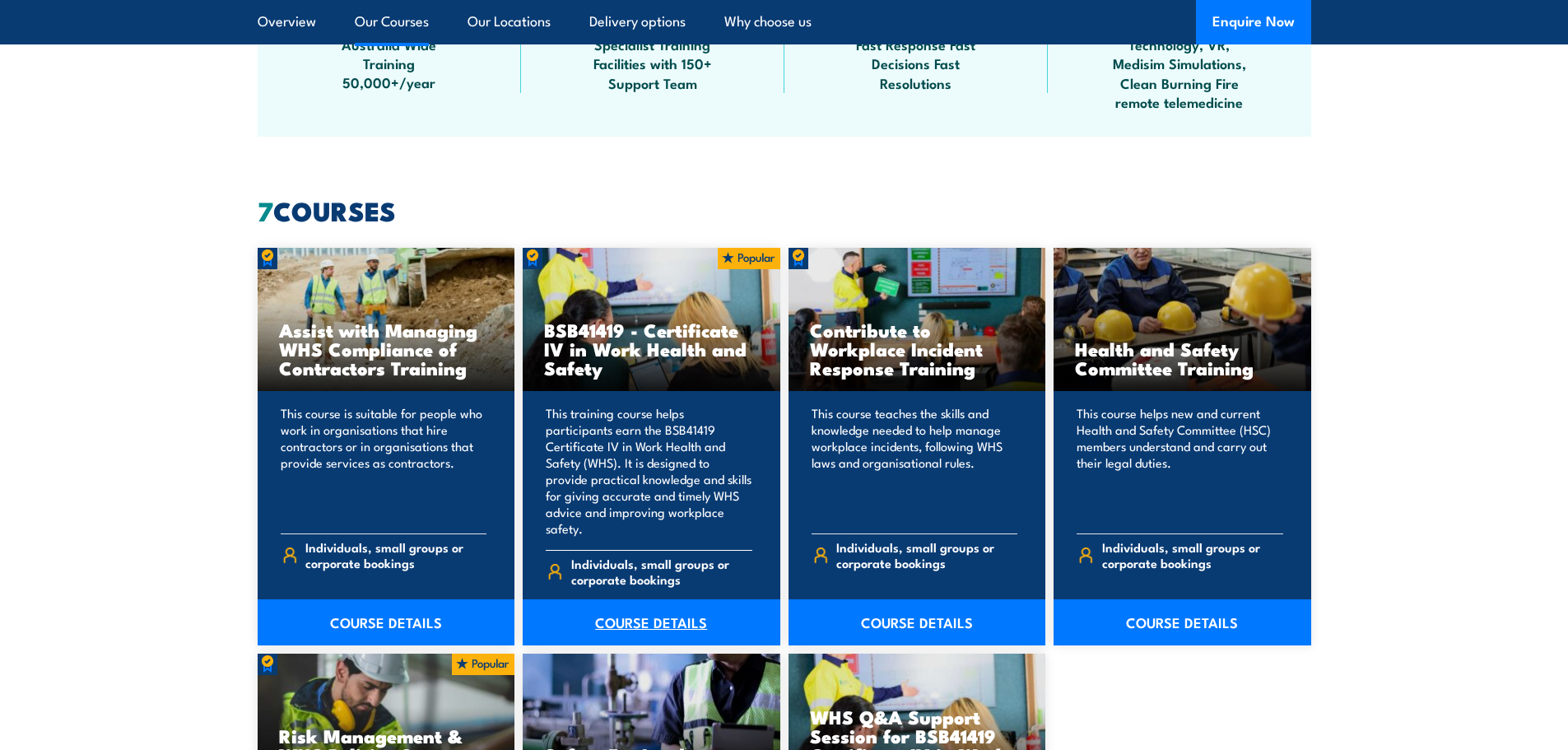
click at [674, 600] on link "COURSE DETAILS" at bounding box center [651, 623] width 258 height 47
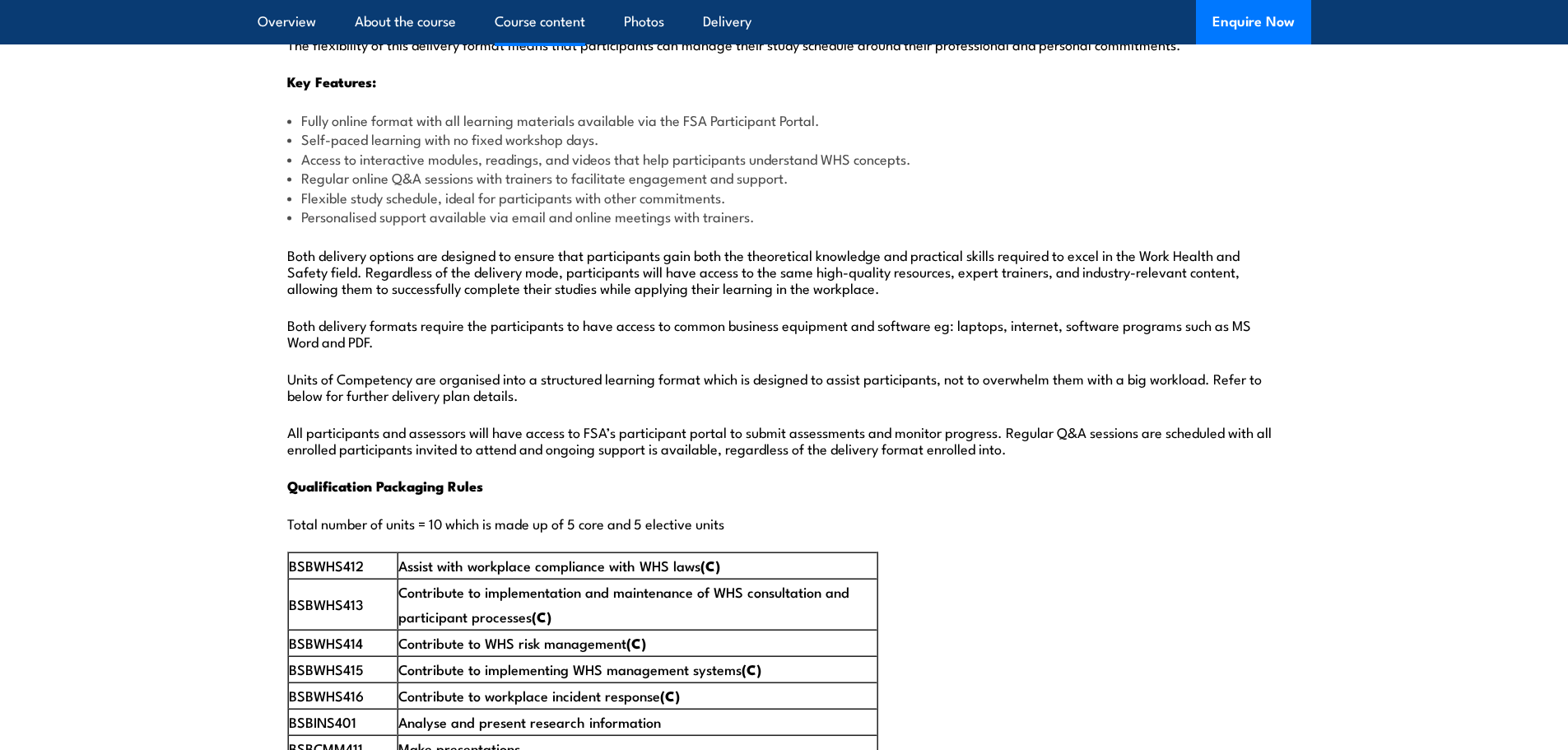
scroll to position [2553, 0]
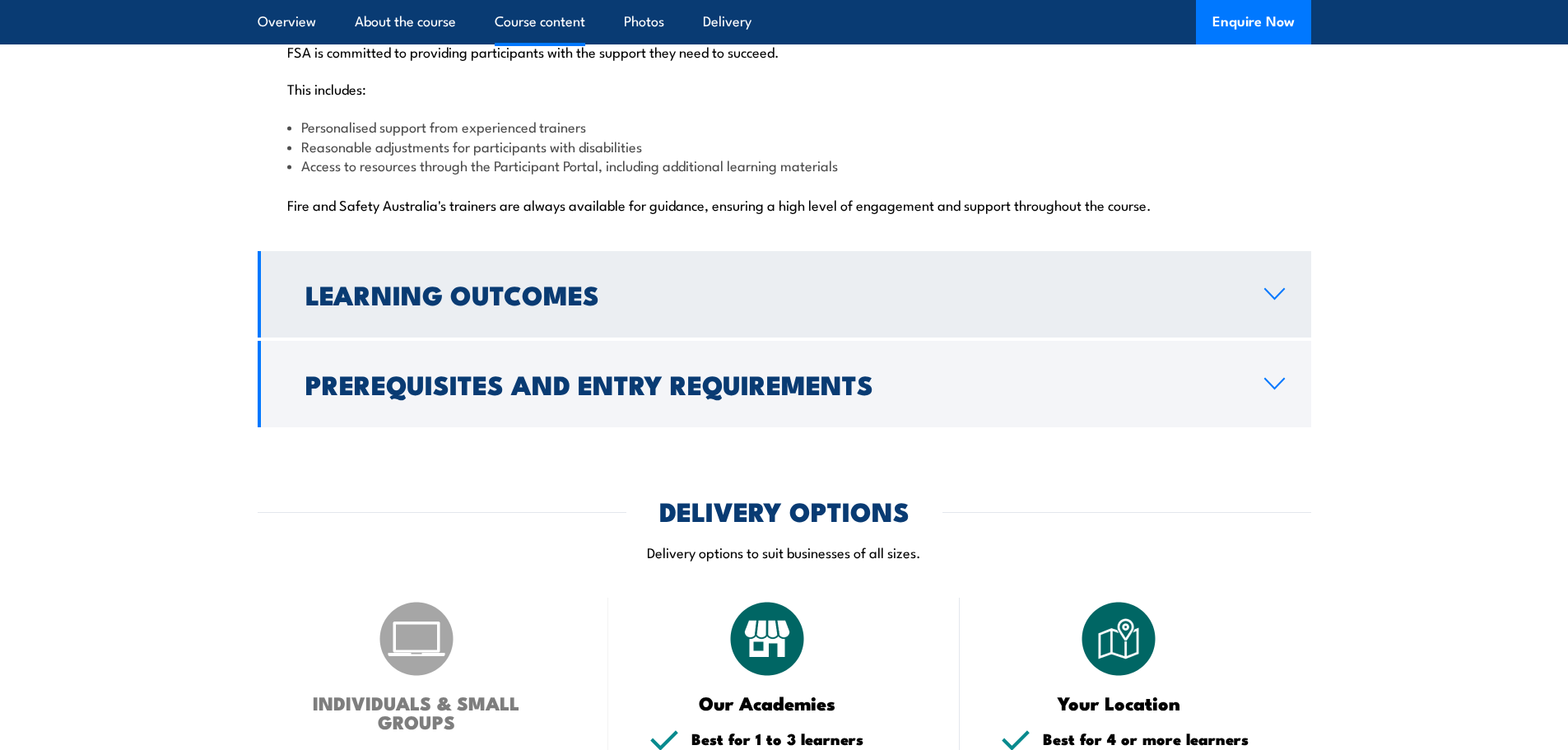
click at [509, 283] on h2 "Learning Outcomes" at bounding box center [771, 294] width 933 height 23
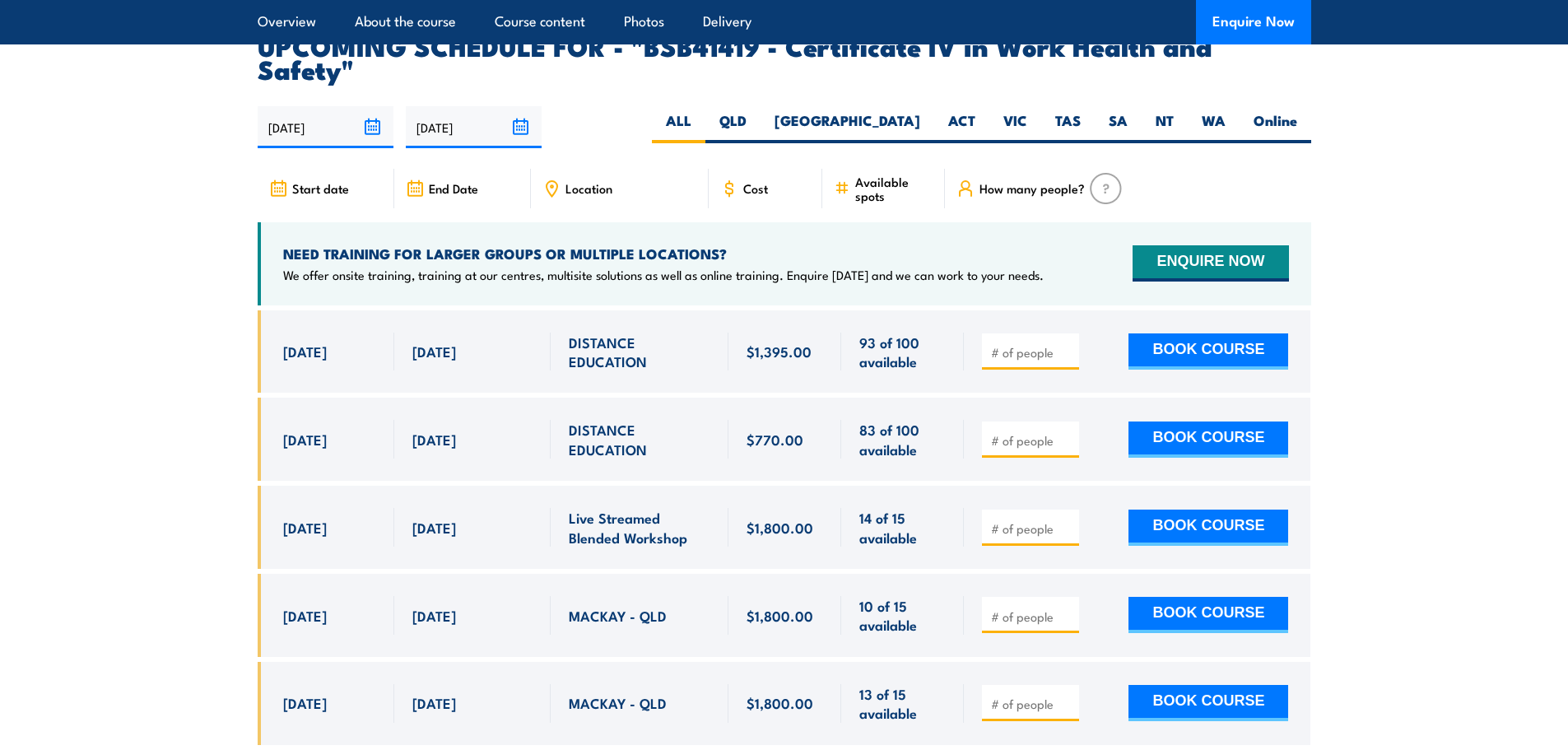
scroll to position [3405, 0]
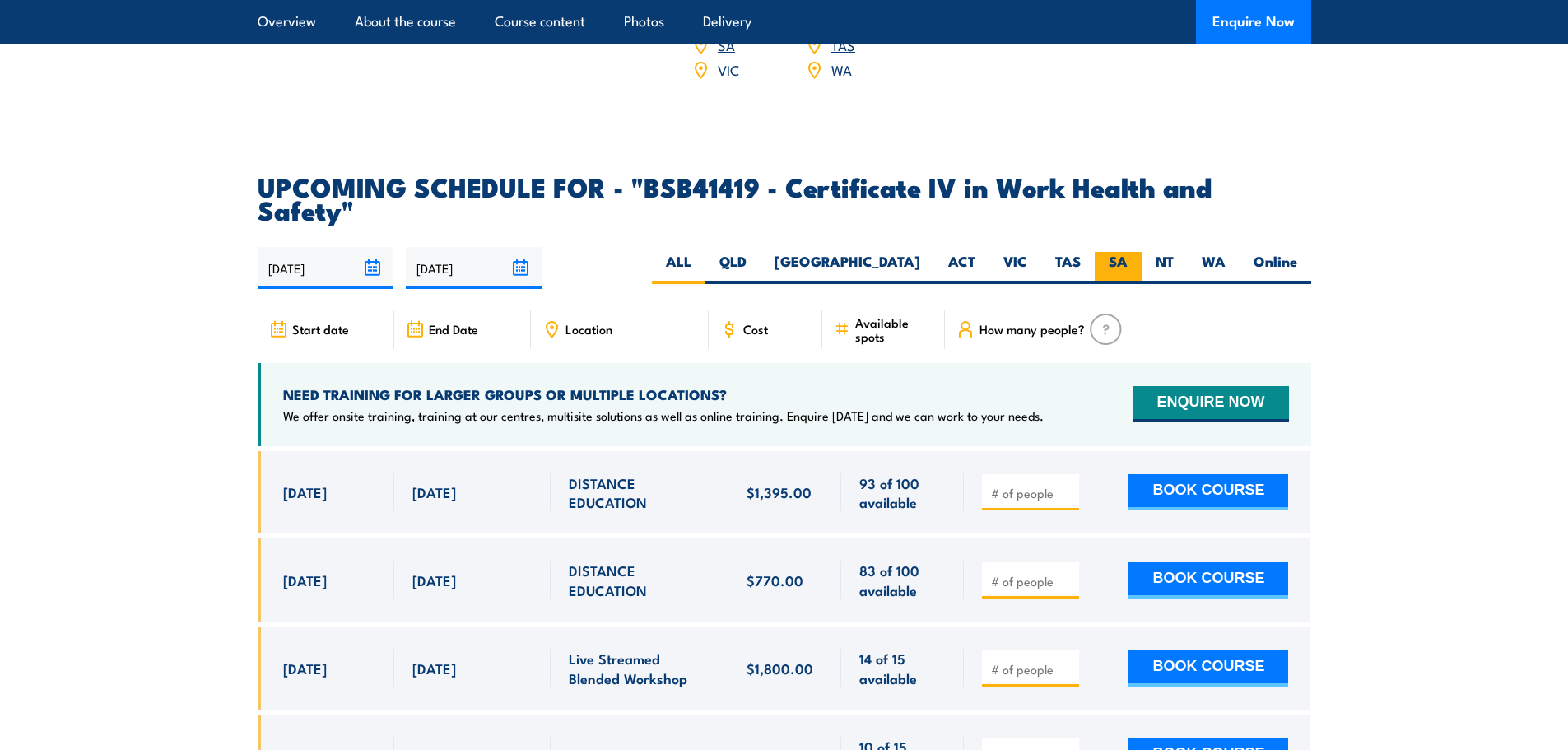
click at [1122, 252] on label "SA" at bounding box center [1118, 268] width 47 height 32
click at [1128, 252] on input "SA" at bounding box center [1133, 258] width 11 height 11
radio input "true"
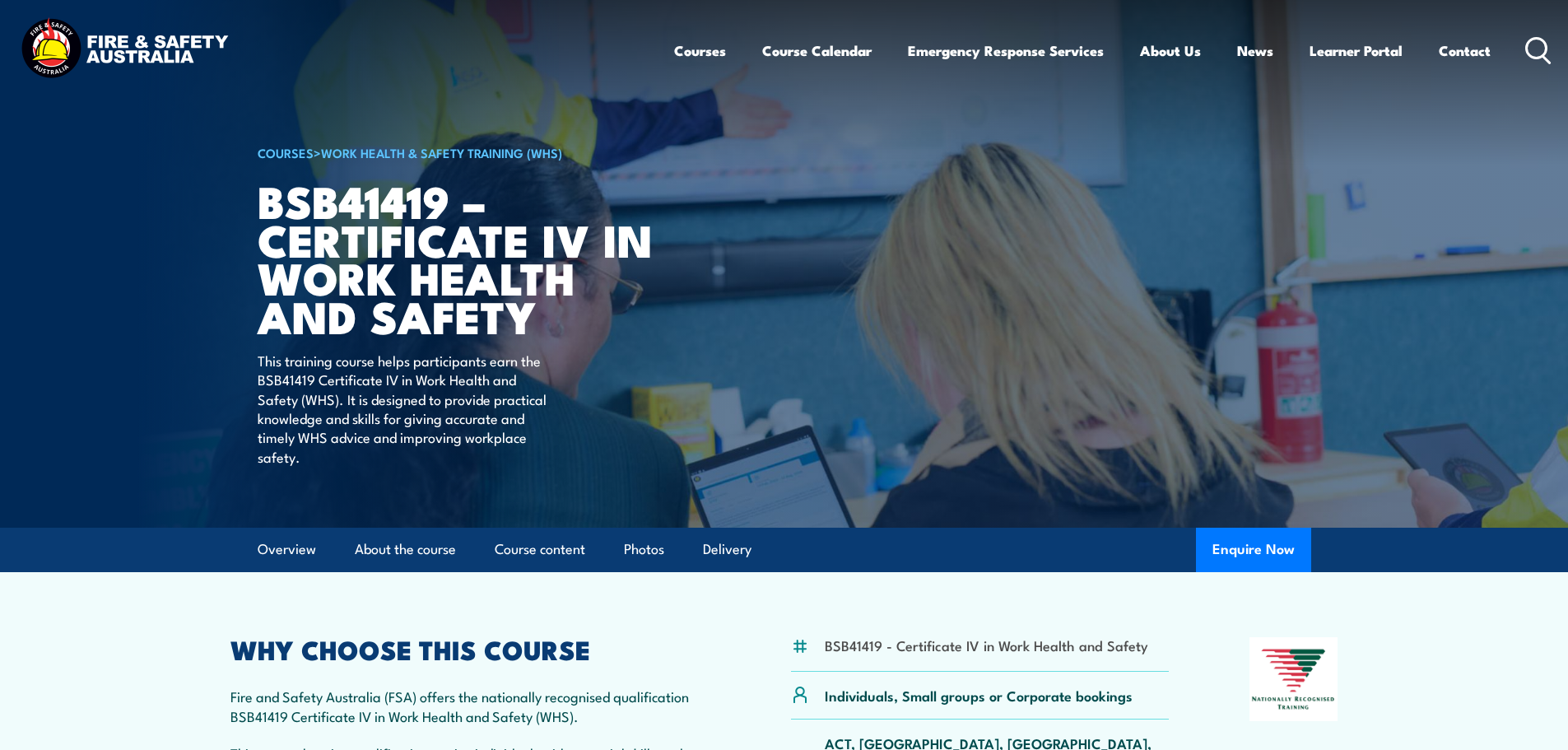
click at [160, 55] on img at bounding box center [123, 50] width 216 height 71
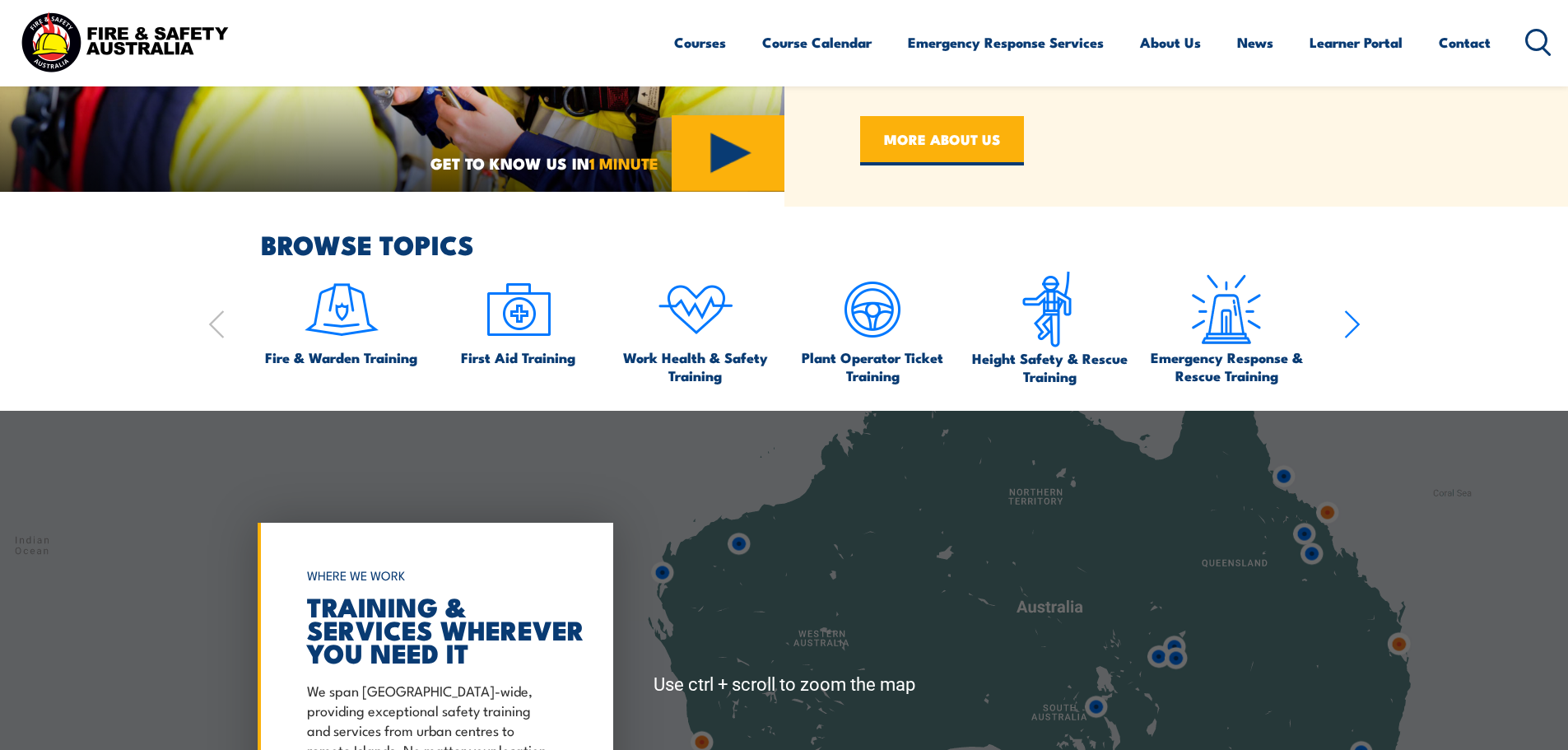
scroll to position [790, 0]
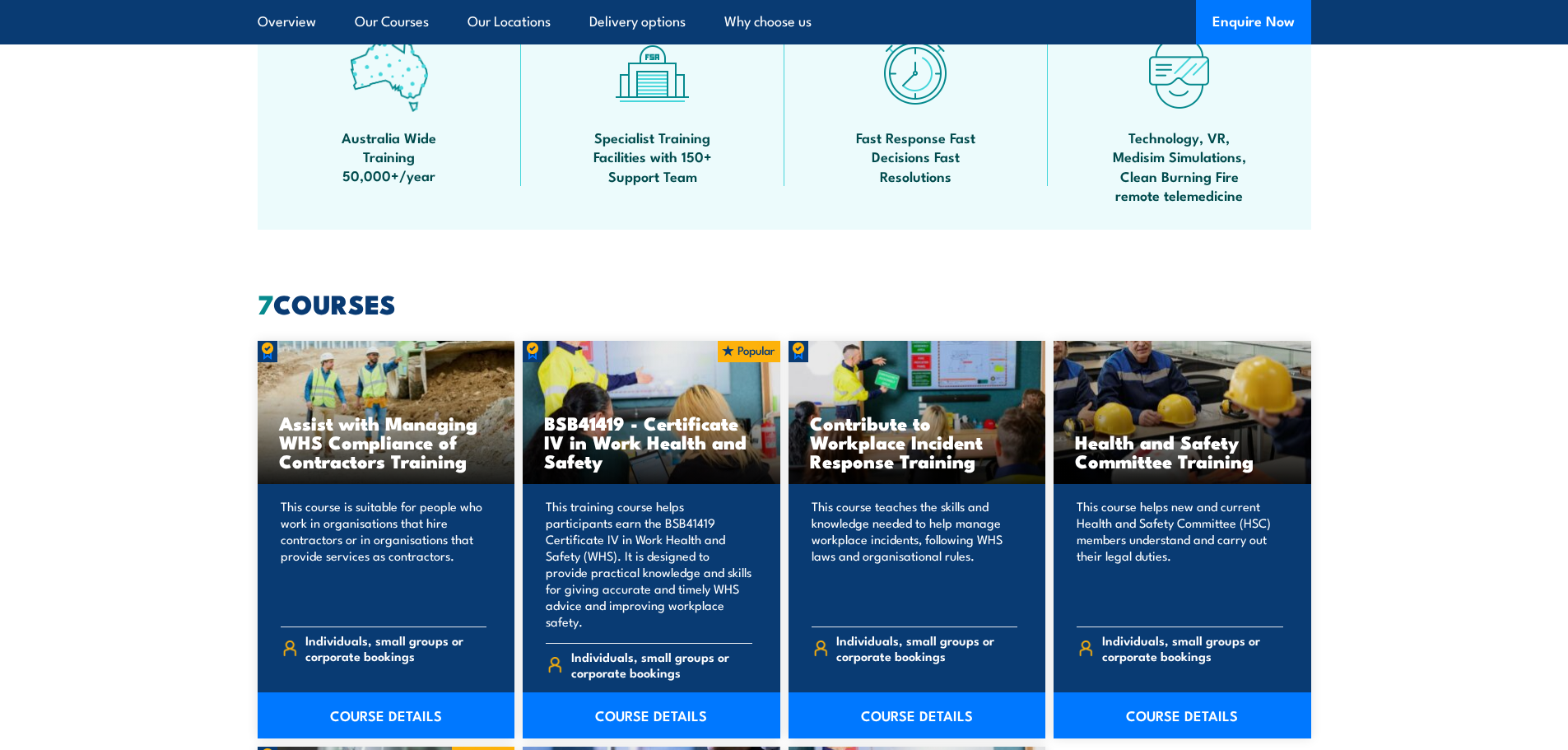
scroll to position [1153, 0]
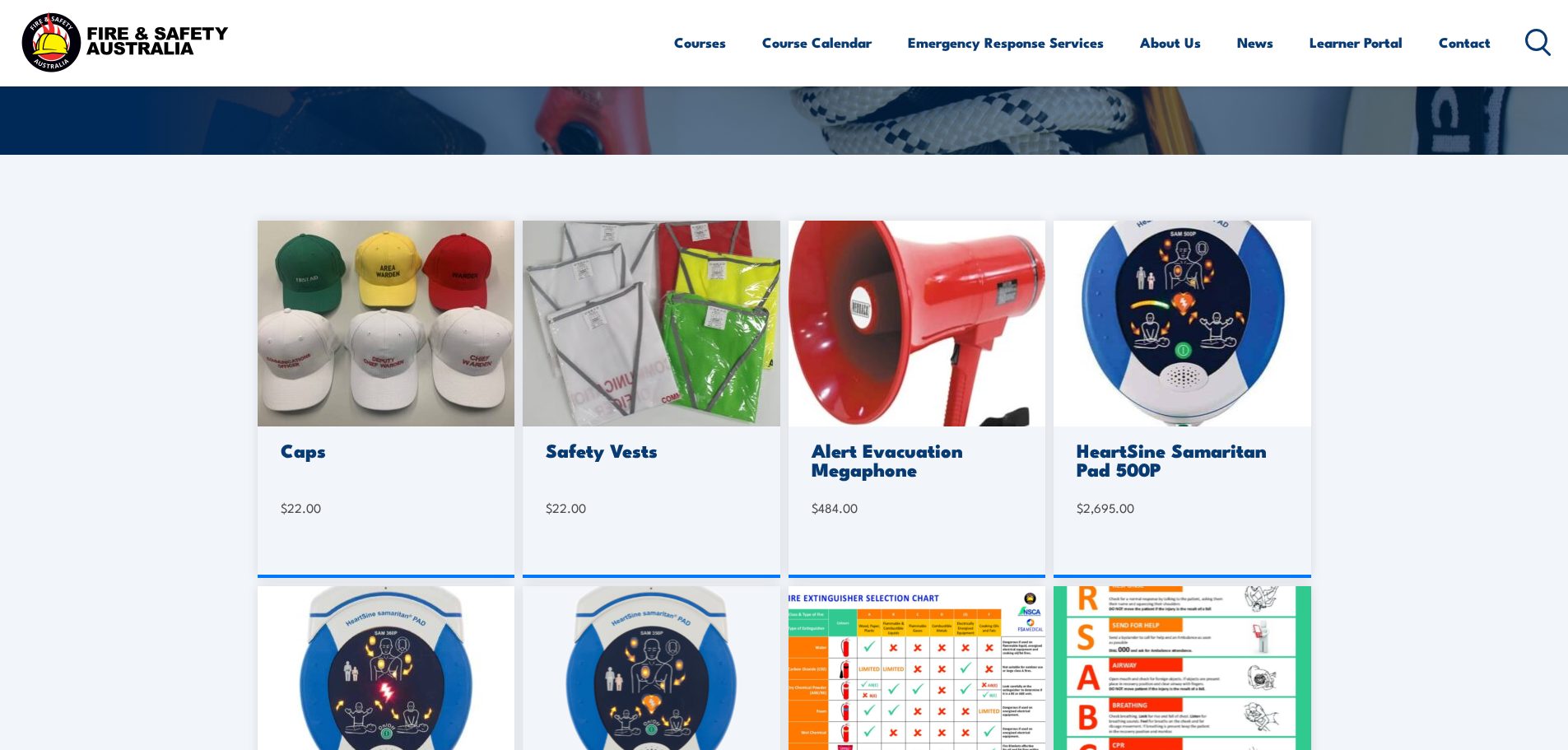
scroll to position [329, 0]
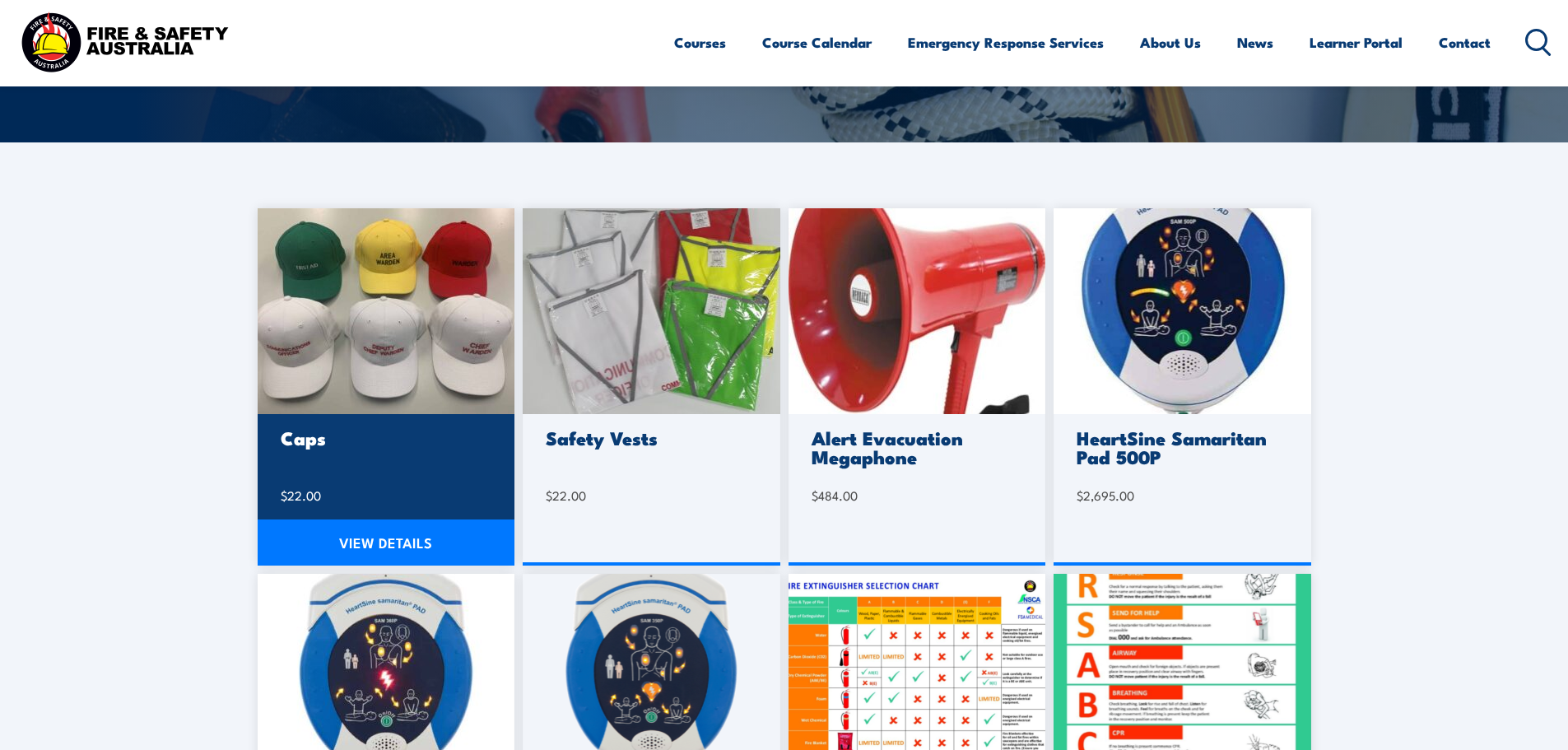
click at [406, 320] on img at bounding box center [386, 311] width 258 height 206
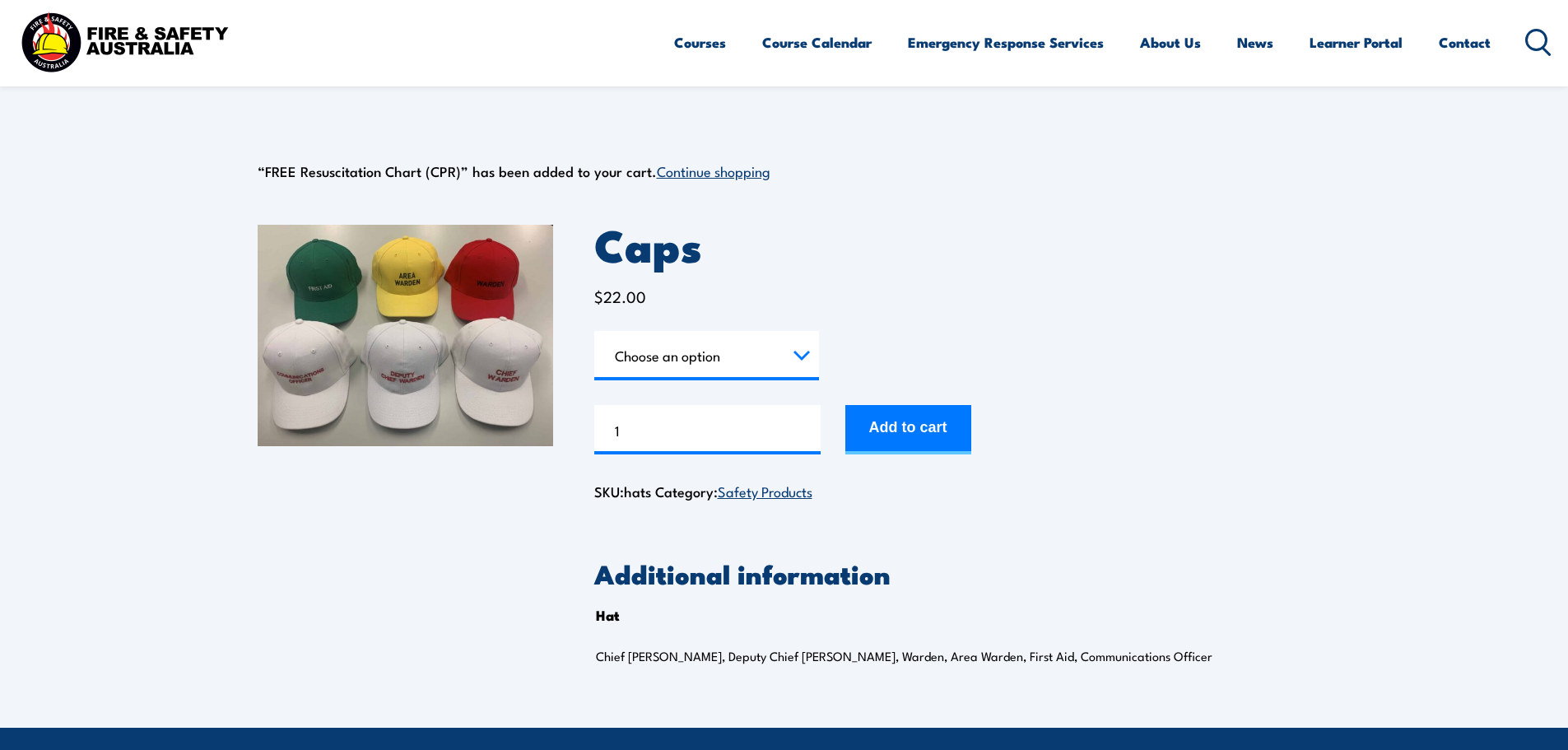
click at [442, 301] on img at bounding box center [405, 336] width 295 height 222
